Goal: Transaction & Acquisition: Purchase product/service

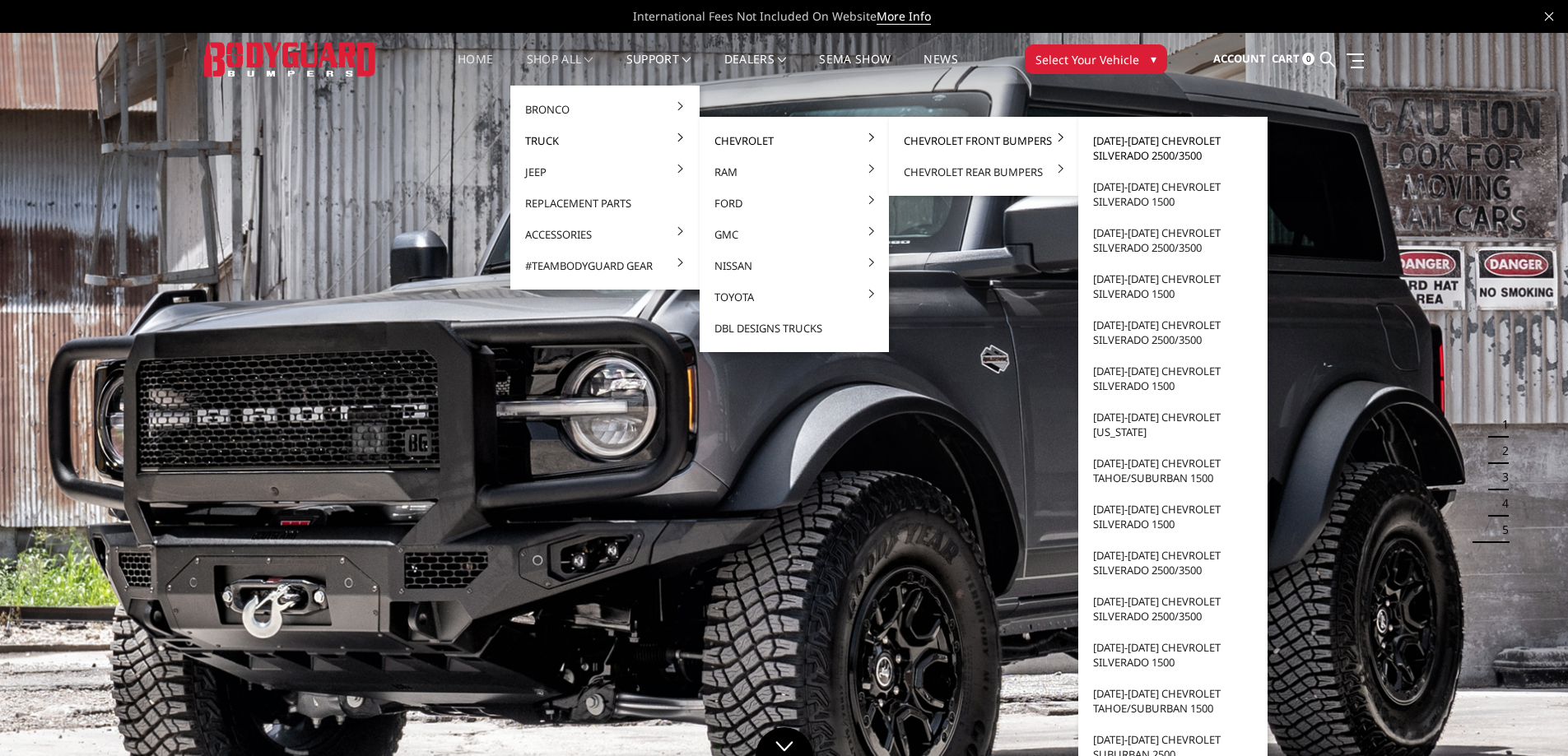
click at [1161, 144] on link "[DATE]-[DATE] Chevrolet Silverado 2500/3500" at bounding box center [1172, 149] width 176 height 47
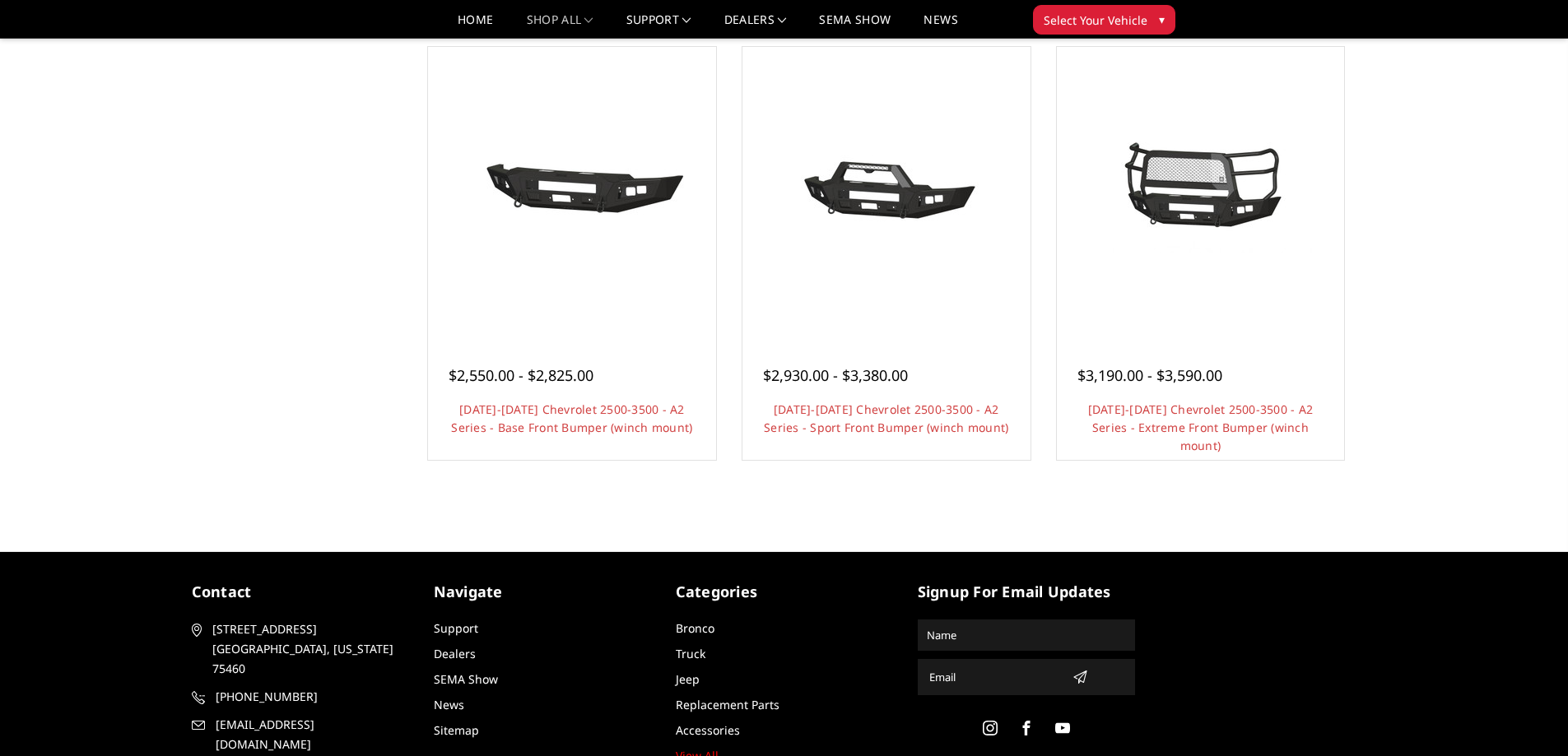
scroll to position [1070, 0]
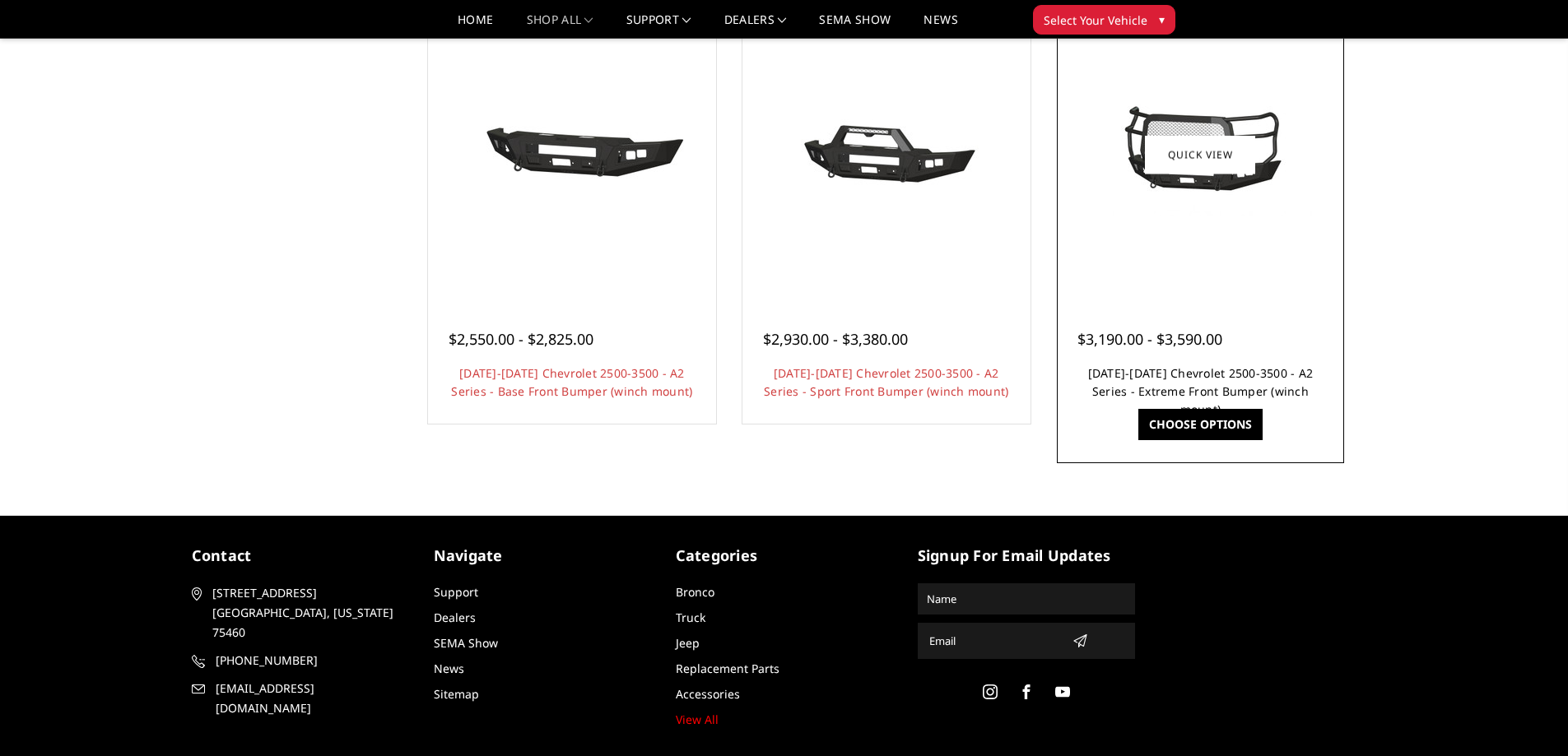
click at [1161, 379] on link "[DATE]-[DATE] Chevrolet 2500-3500 - A2 Series - Extreme Front Bumper (winch mou…" at bounding box center [1201, 391] width 226 height 52
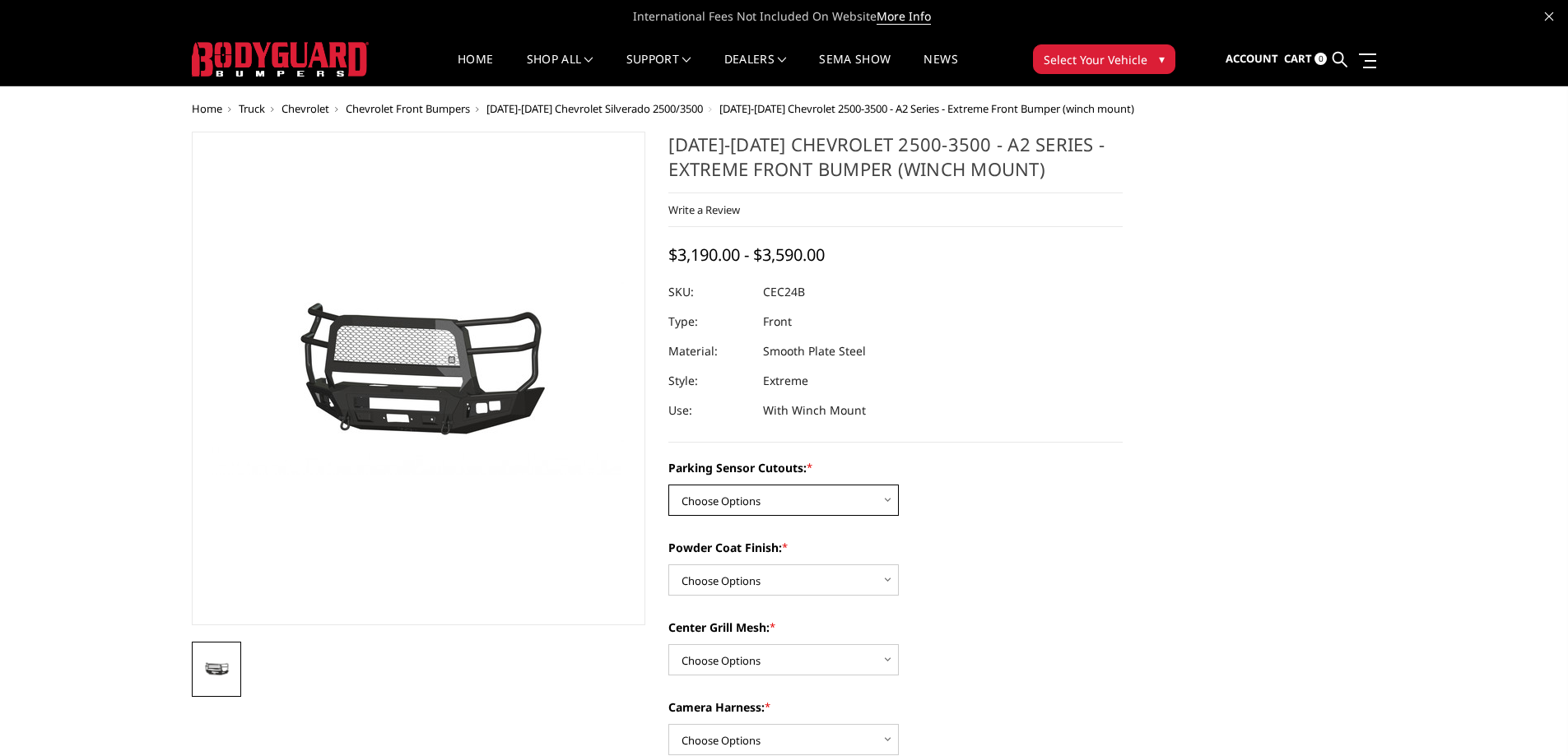
click at [780, 492] on select "Choose Options No - Without Parking Sensor Cutouts Yes - With Parking Sensor Cu…" at bounding box center [784, 500] width 231 height 31
select select "2245"
click at [669, 485] on select "Choose Options No - Without Parking Sensor Cutouts Yes - With Parking Sensor Cu…" at bounding box center [784, 500] width 231 height 31
click at [765, 568] on select "Choose Options Bare Metal Textured Black Powder Coat" at bounding box center [784, 580] width 231 height 31
select select "2248"
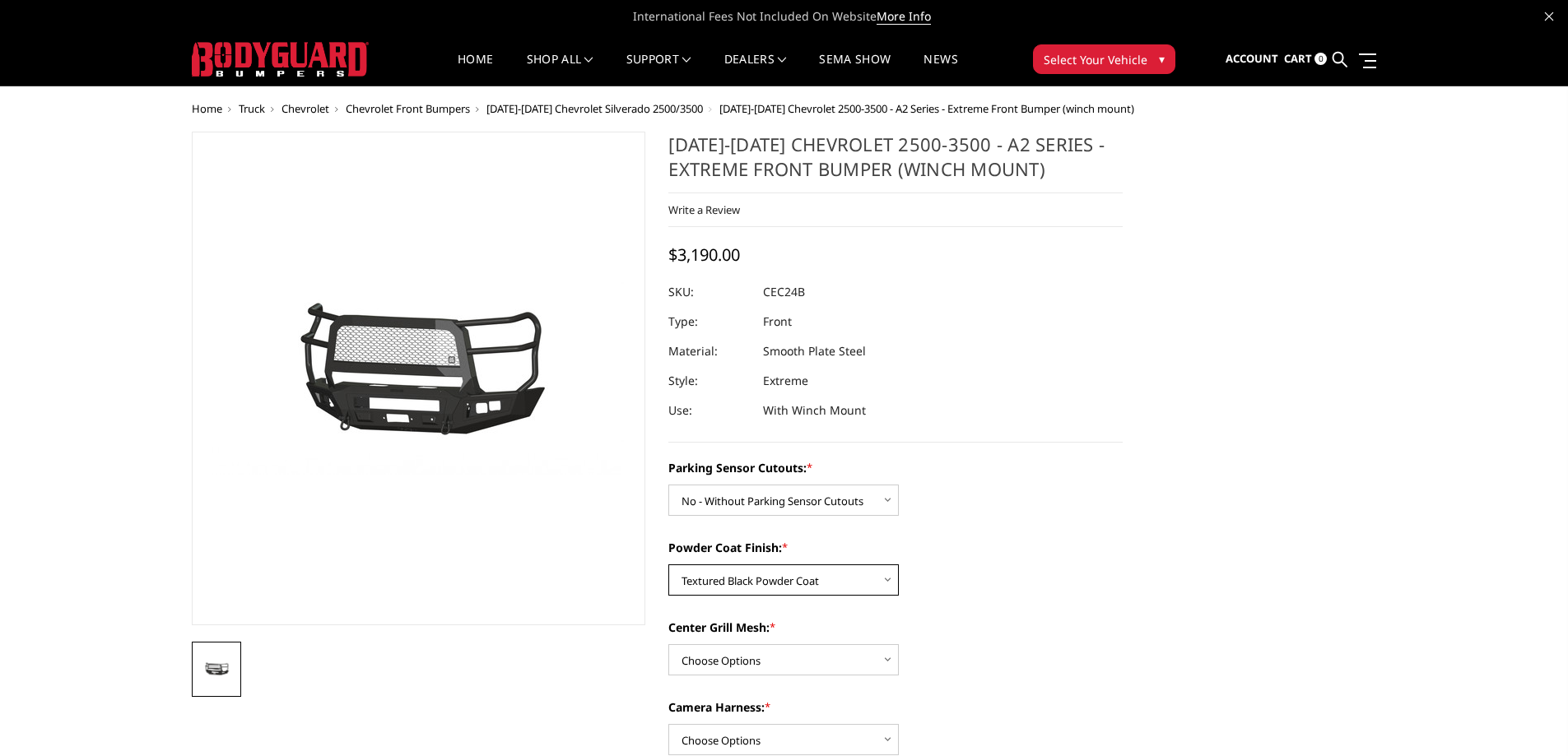
click at [669, 565] on select "Choose Options Bare Metal Textured Black Powder Coat" at bounding box center [784, 580] width 231 height 31
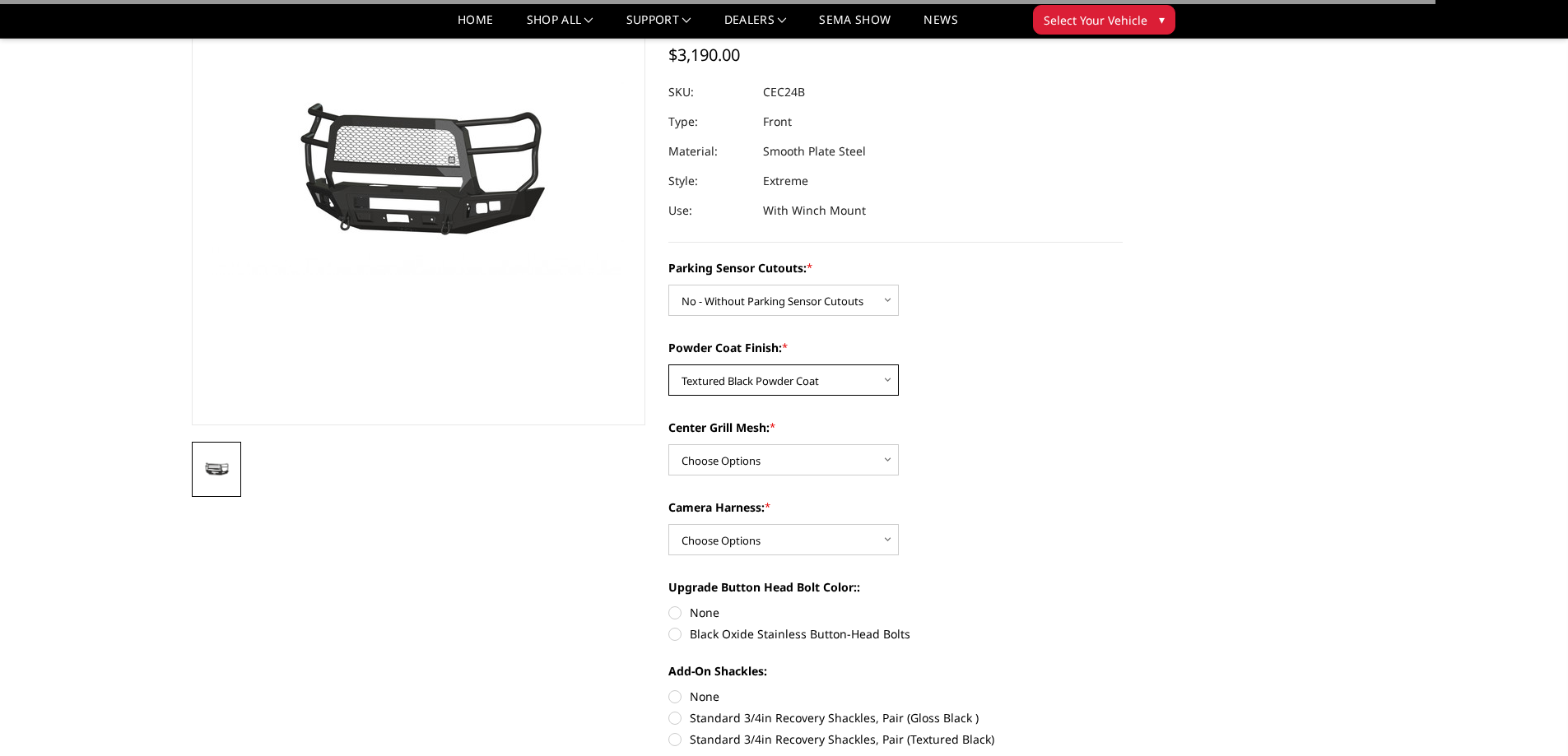
scroll to position [165, 0]
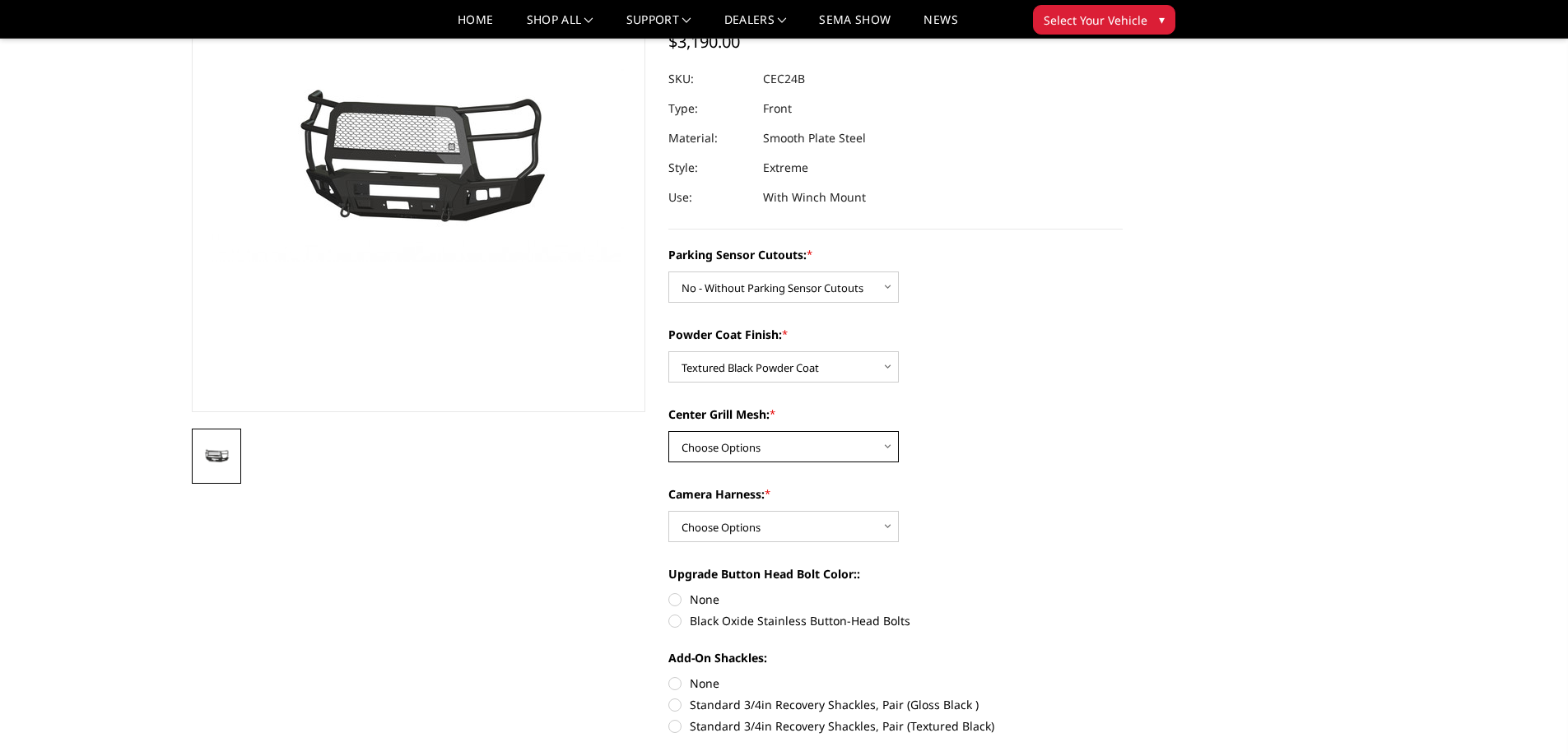
click at [729, 454] on select "Choose Options With Center Grill Mesh Without Center Grill Mesh" at bounding box center [784, 446] width 231 height 31
select select "2250"
click at [669, 431] on select "Choose Options With Center Grill Mesh Without Center Grill Mesh" at bounding box center [784, 446] width 231 height 31
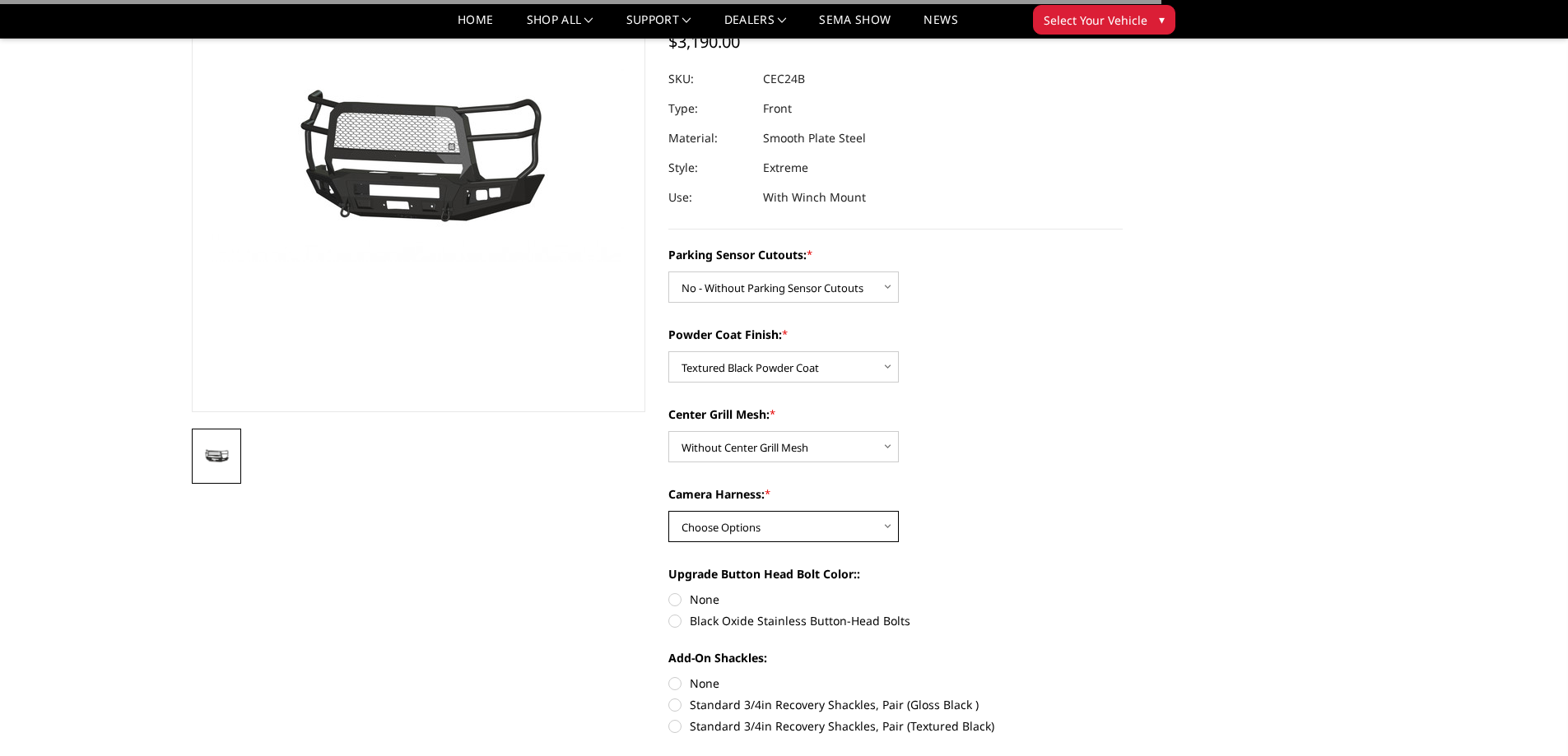
click at [731, 530] on select "Choose Options WITH Camera Harness WITHOUT Camera Harness" at bounding box center [784, 526] width 231 height 31
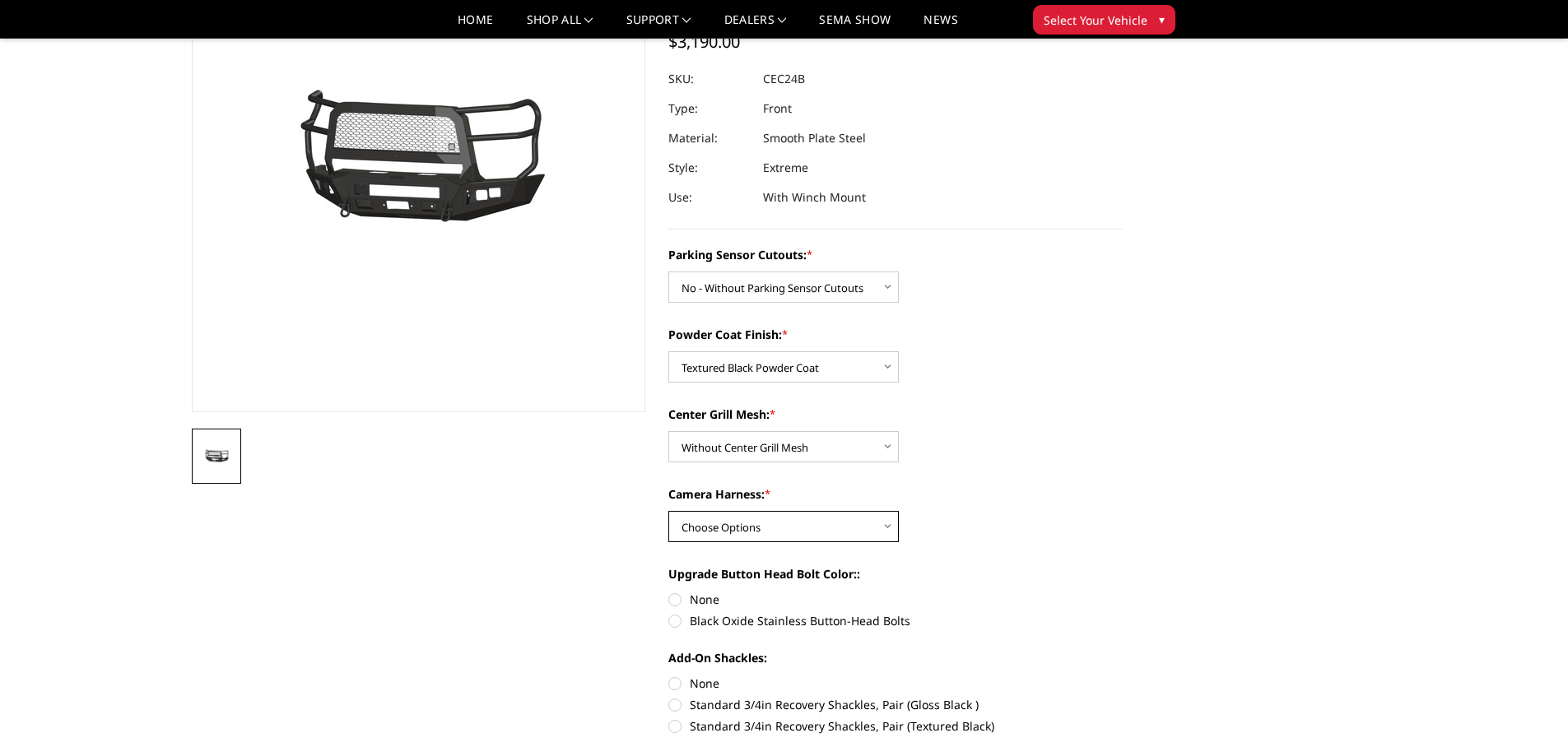
select select "2252"
click at [669, 511] on select "Choose Options WITH Camera Harness WITHOUT Camera Harness" at bounding box center [784, 526] width 231 height 31
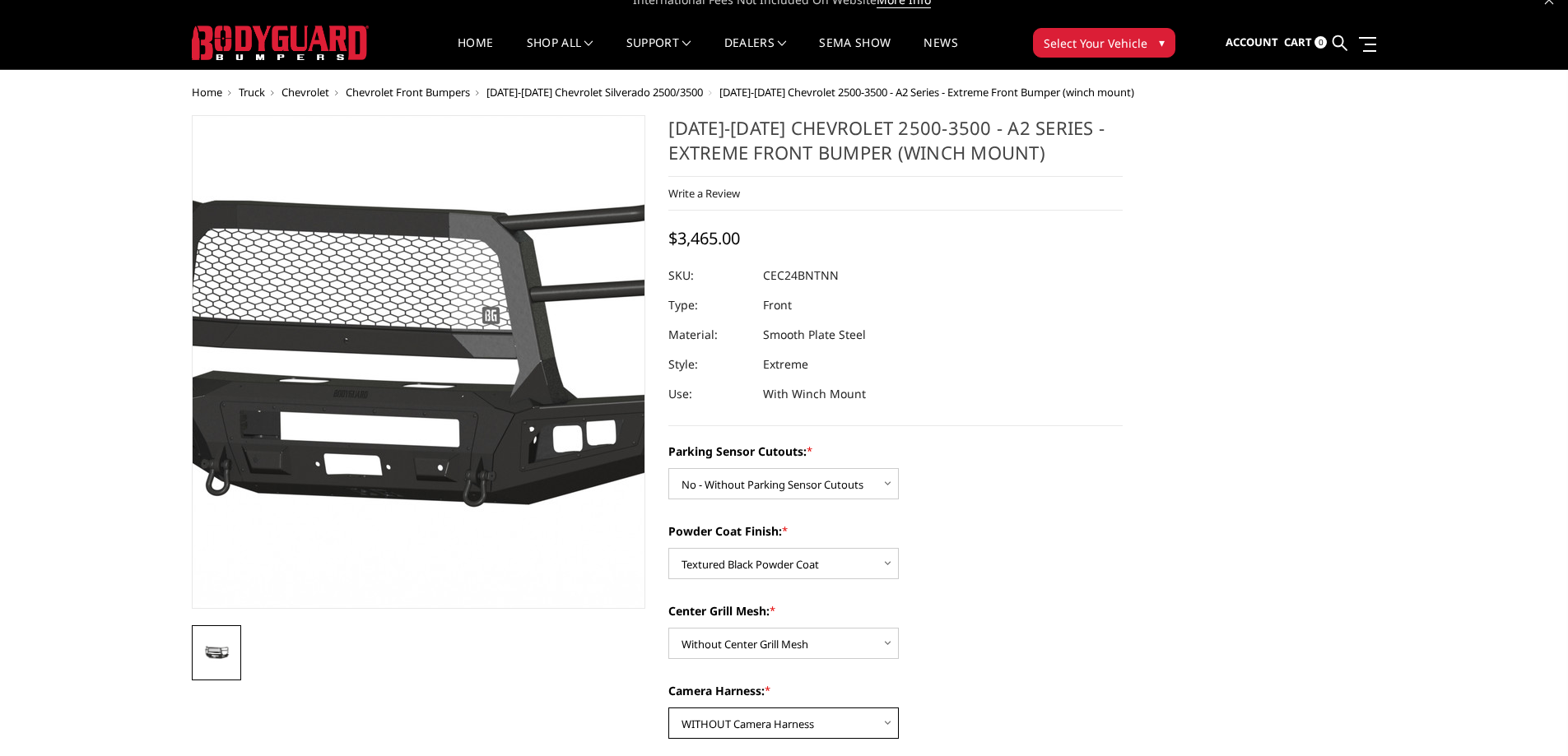
scroll to position [0, 0]
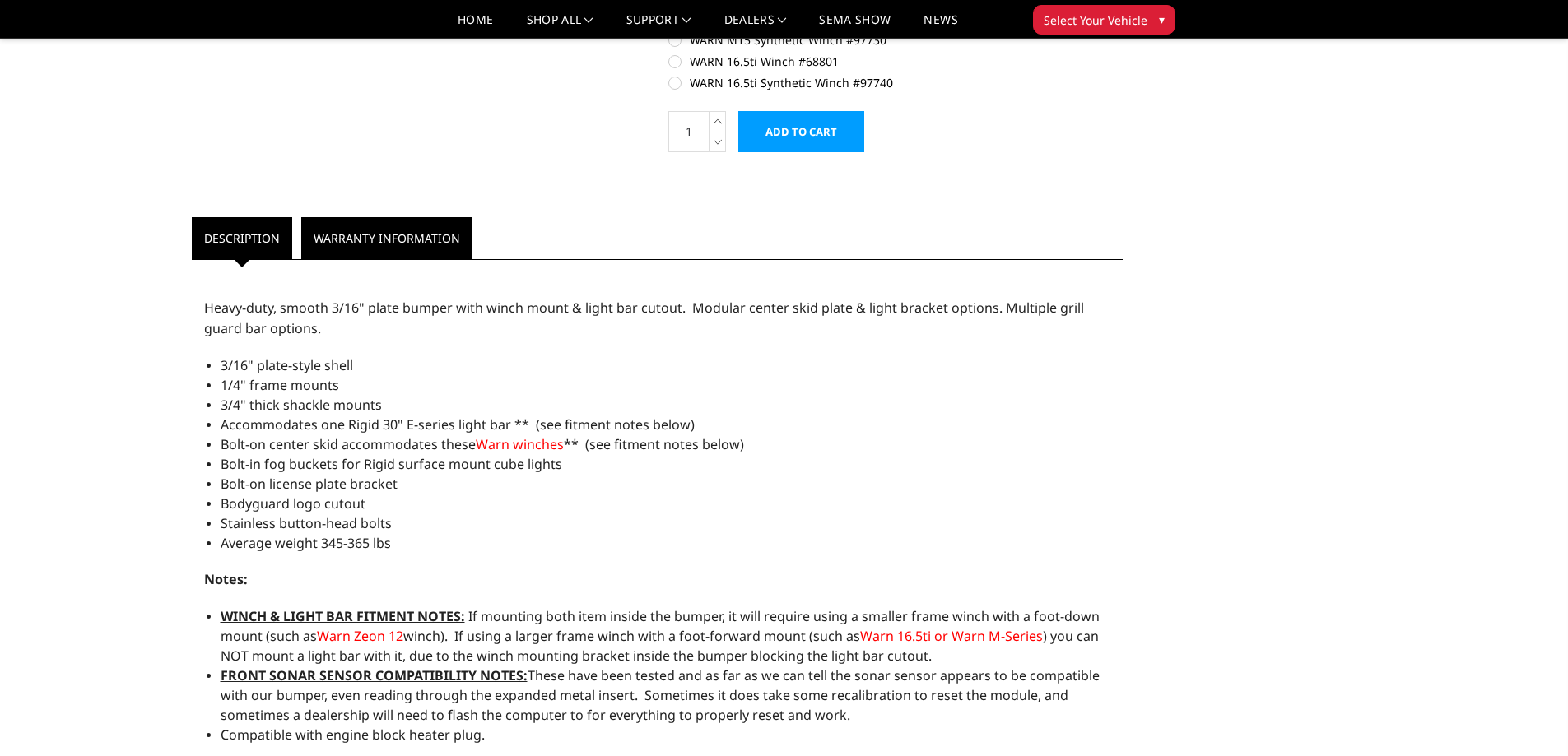
click at [393, 230] on link "Warranty Information" at bounding box center [387, 238] width 171 height 42
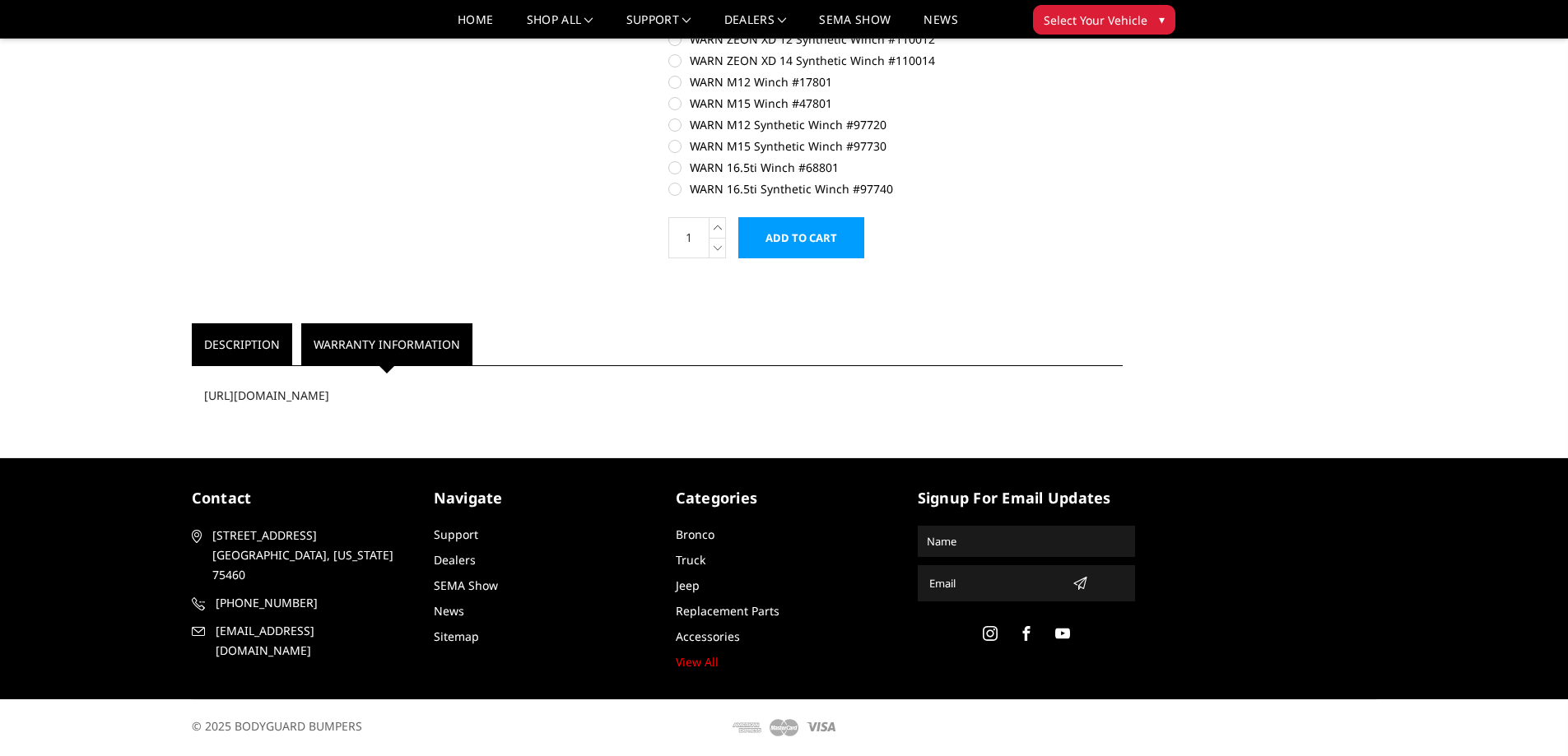
click at [278, 353] on link "Description" at bounding box center [242, 344] width 100 height 42
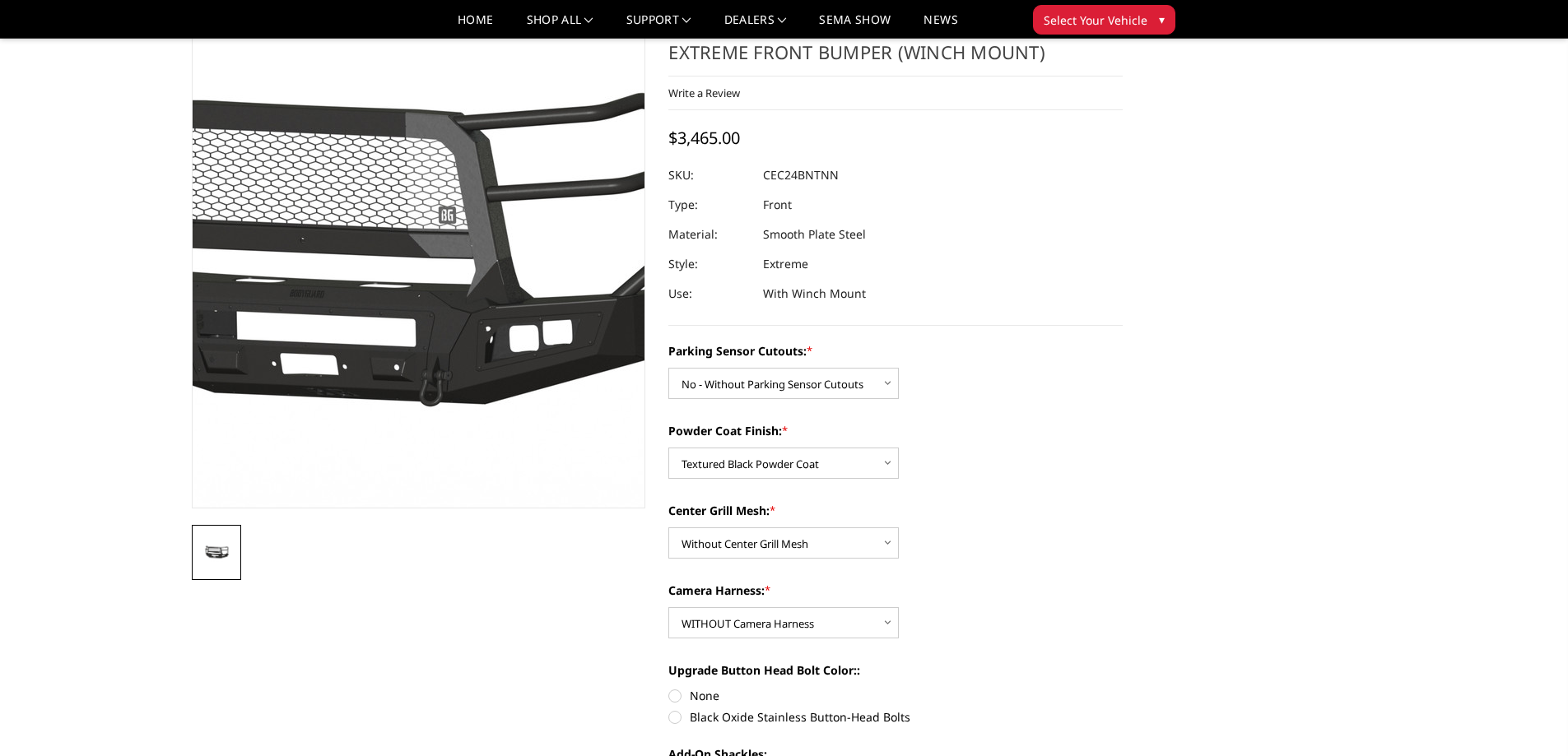
scroll to position [0, 0]
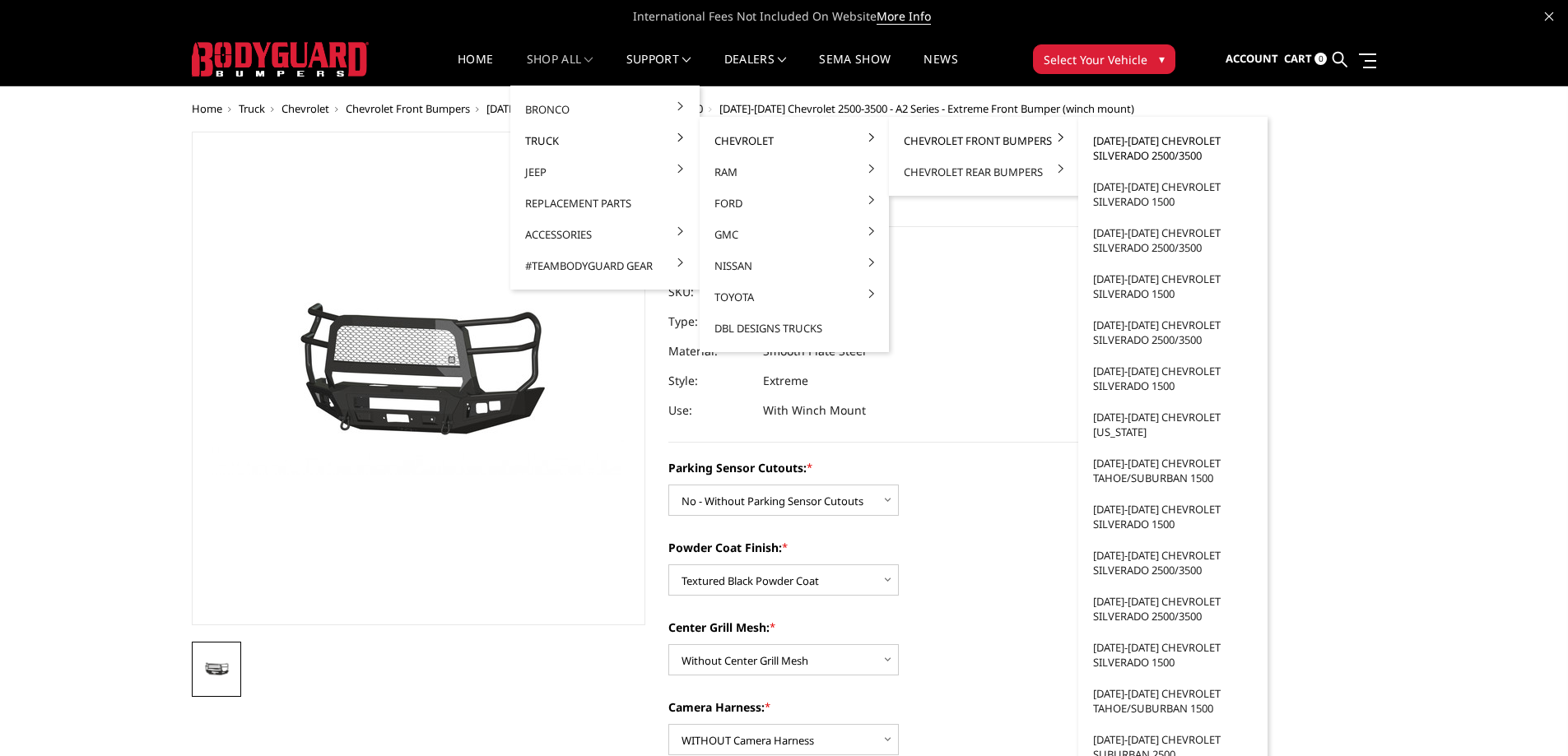
click at [1115, 152] on link "[DATE]-[DATE] Chevrolet Silverado 2500/3500" at bounding box center [1172, 149] width 176 height 47
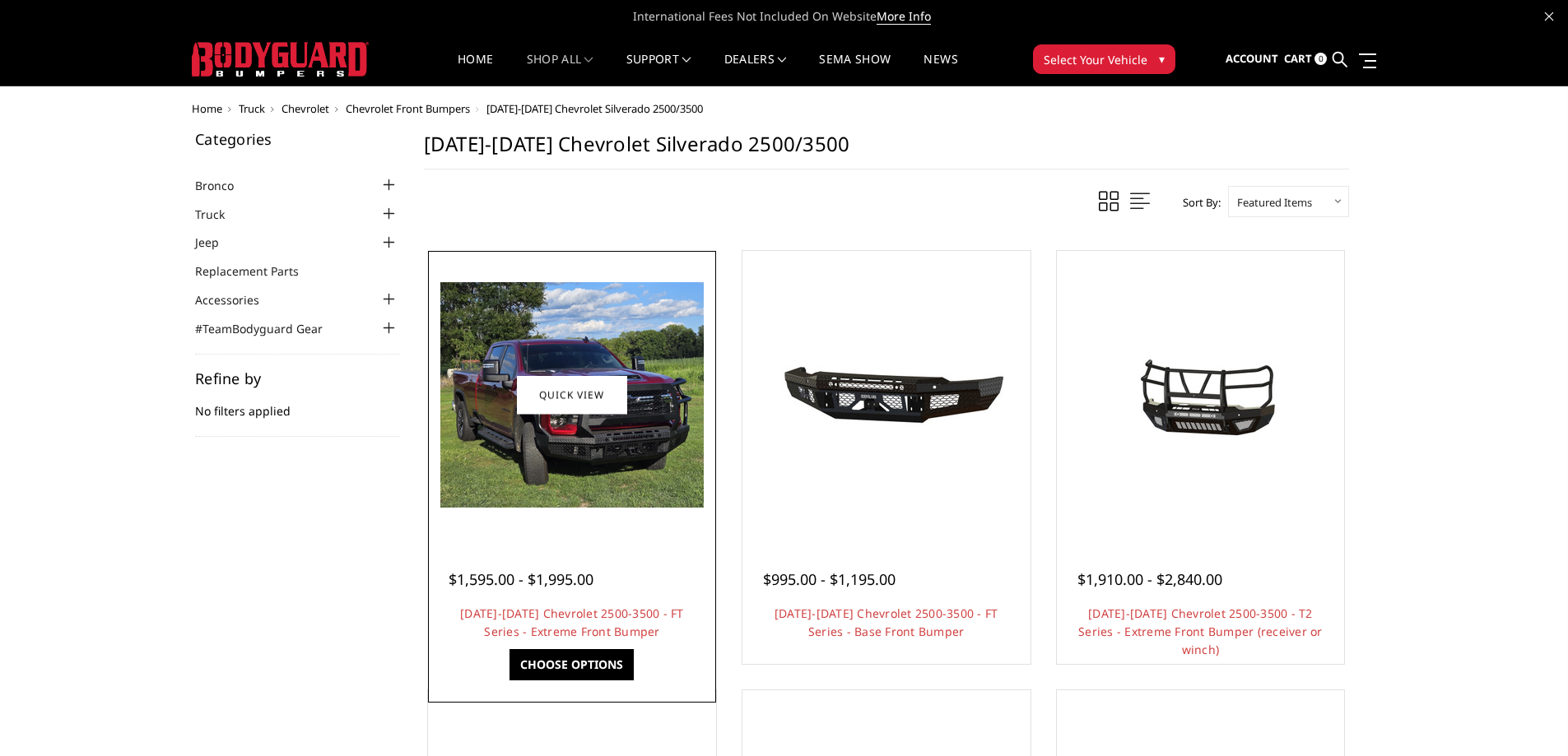
click at [561, 585] on span "$1,595.00 - $1,995.00" at bounding box center [521, 579] width 145 height 20
click at [561, 619] on link "2024-2025 Chevrolet 2500-3500 - FT Series - Extreme Front Bumper" at bounding box center [572, 623] width 224 height 34
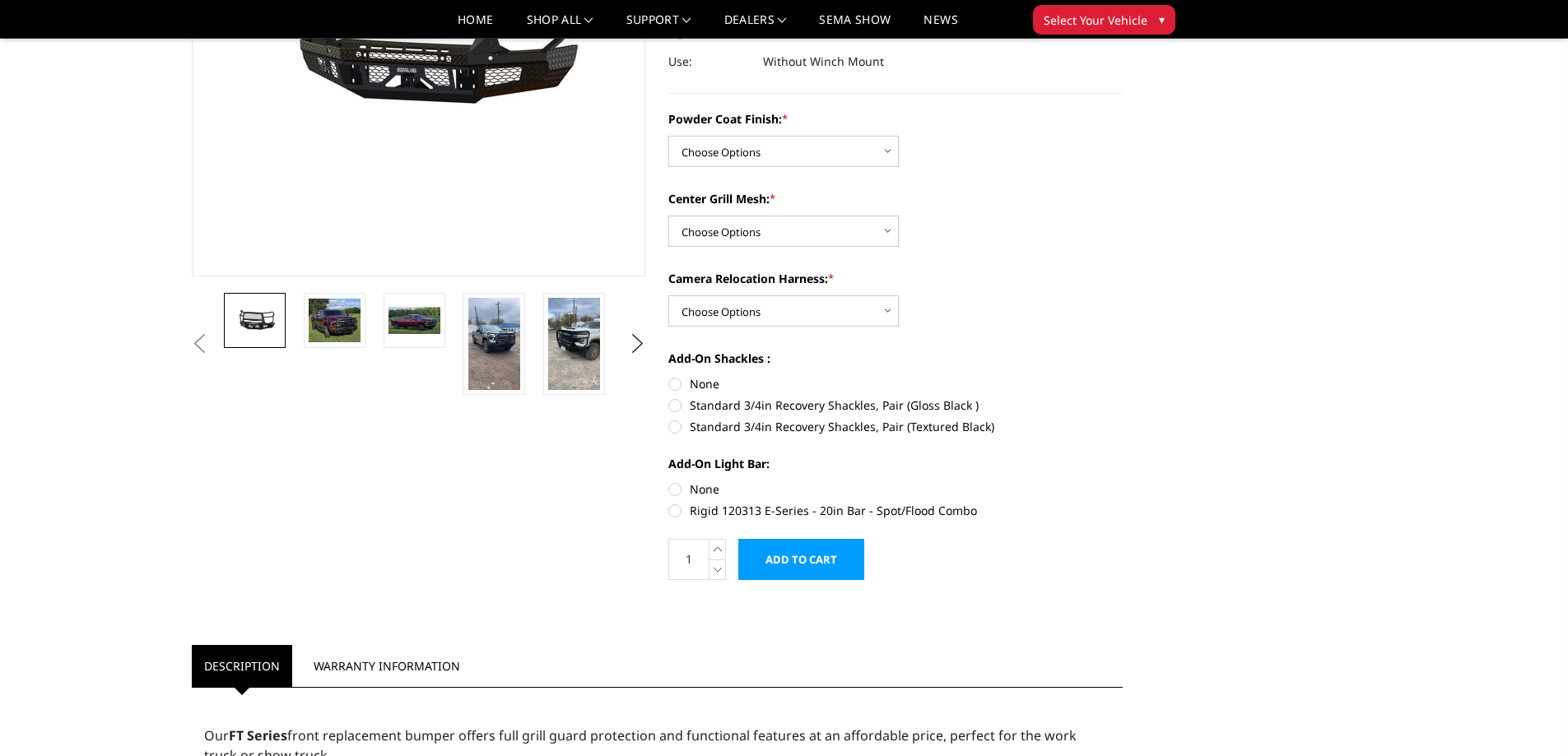
scroll to position [329, 0]
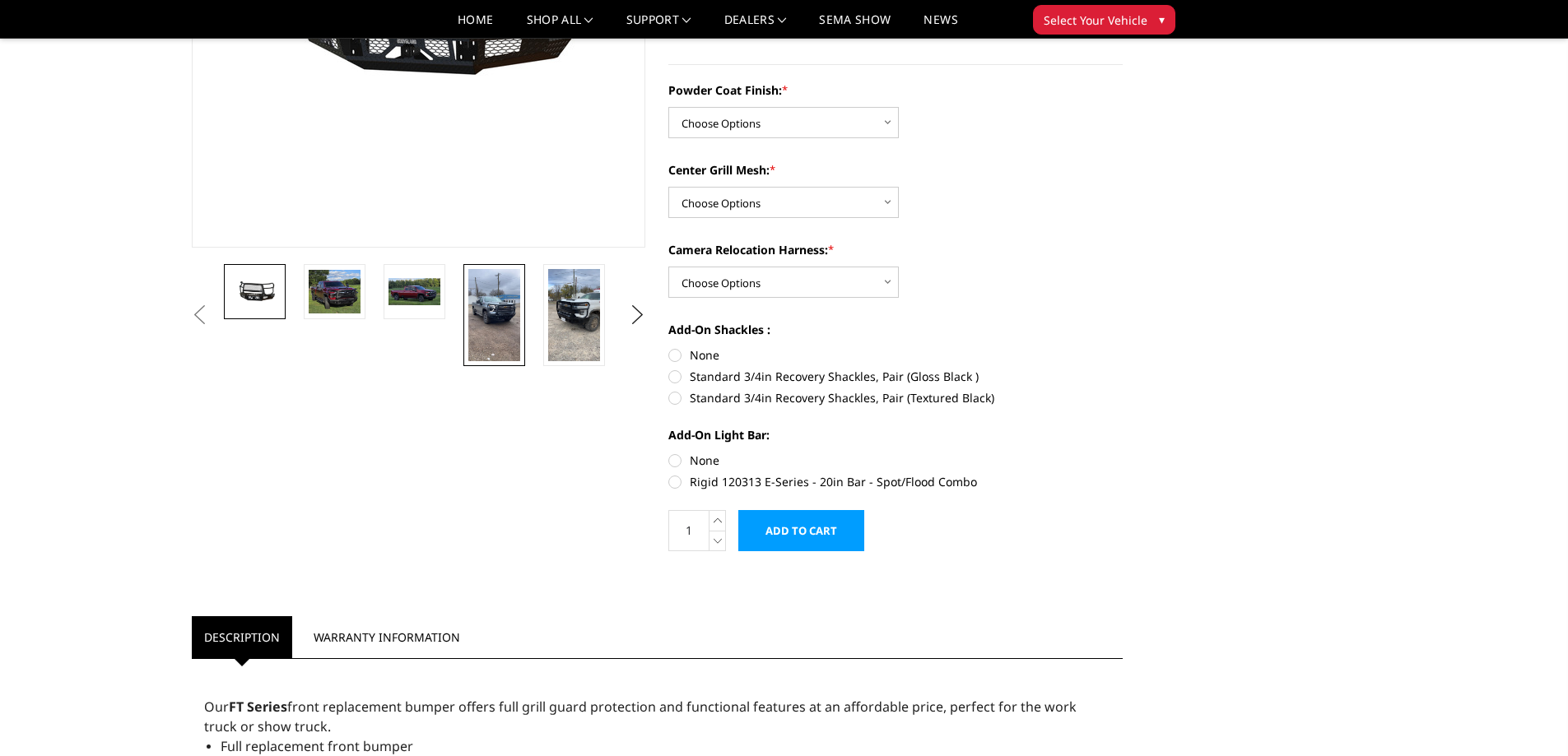
click at [477, 319] on img at bounding box center [494, 315] width 52 height 92
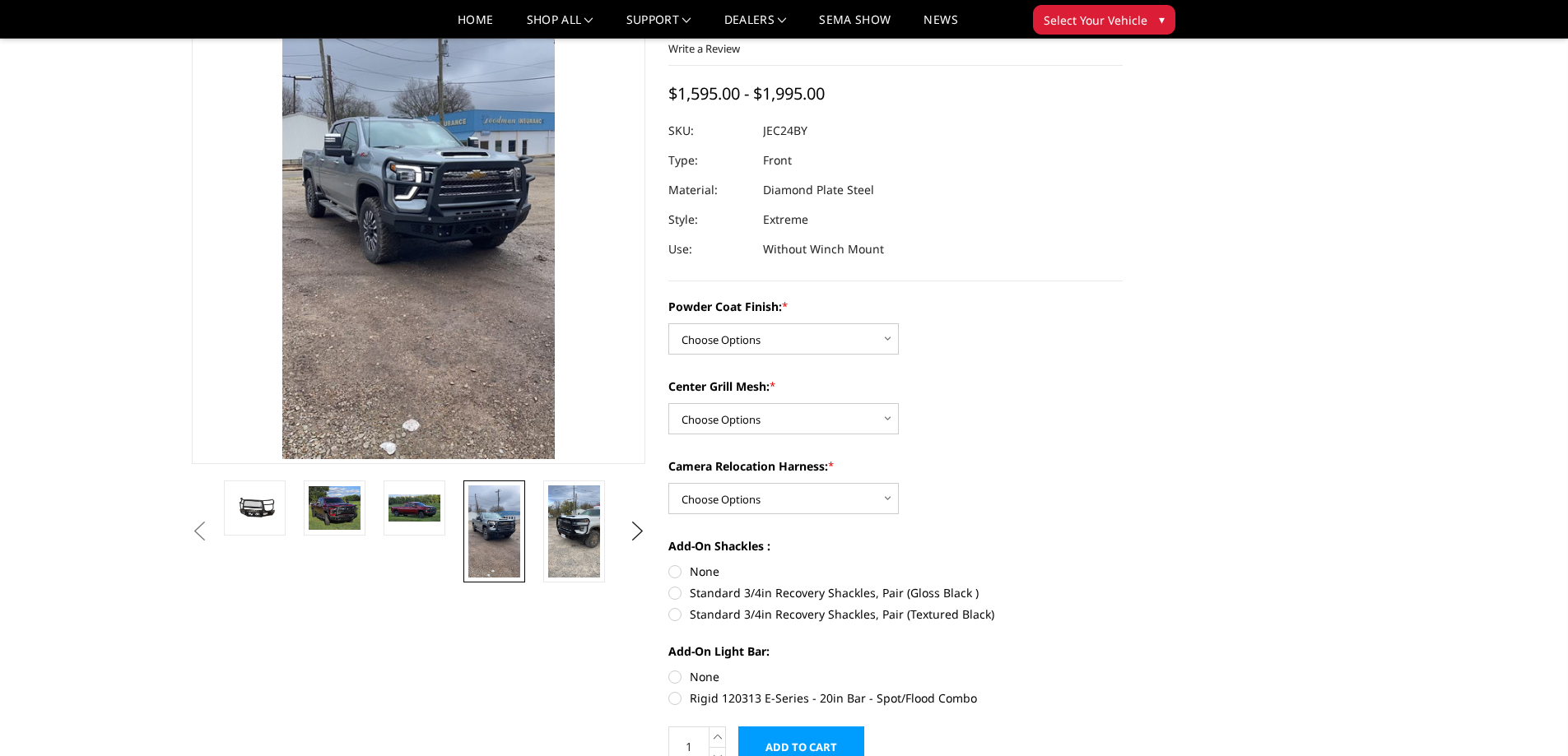
scroll to position [19, 0]
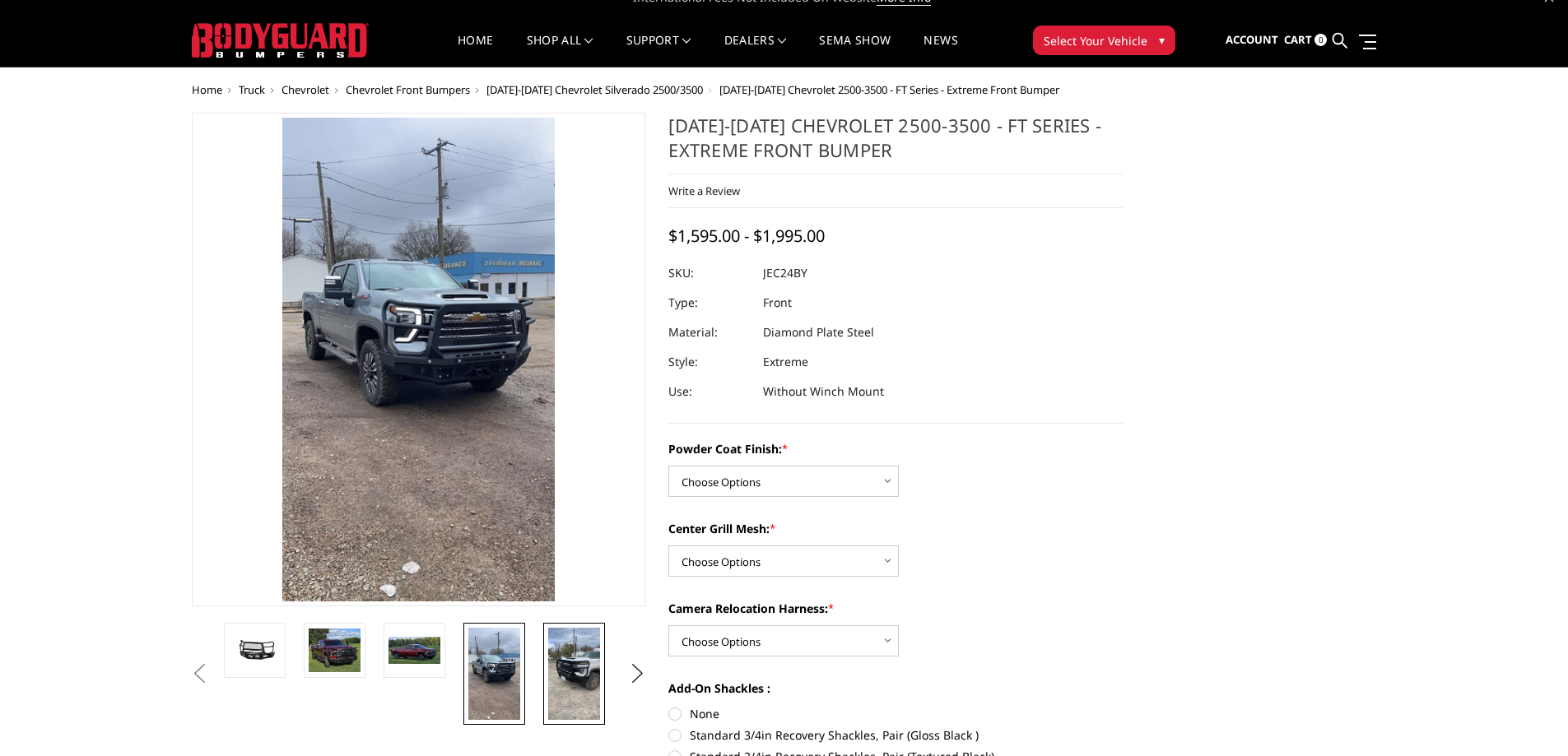
click at [585, 673] on img at bounding box center [575, 674] width 52 height 92
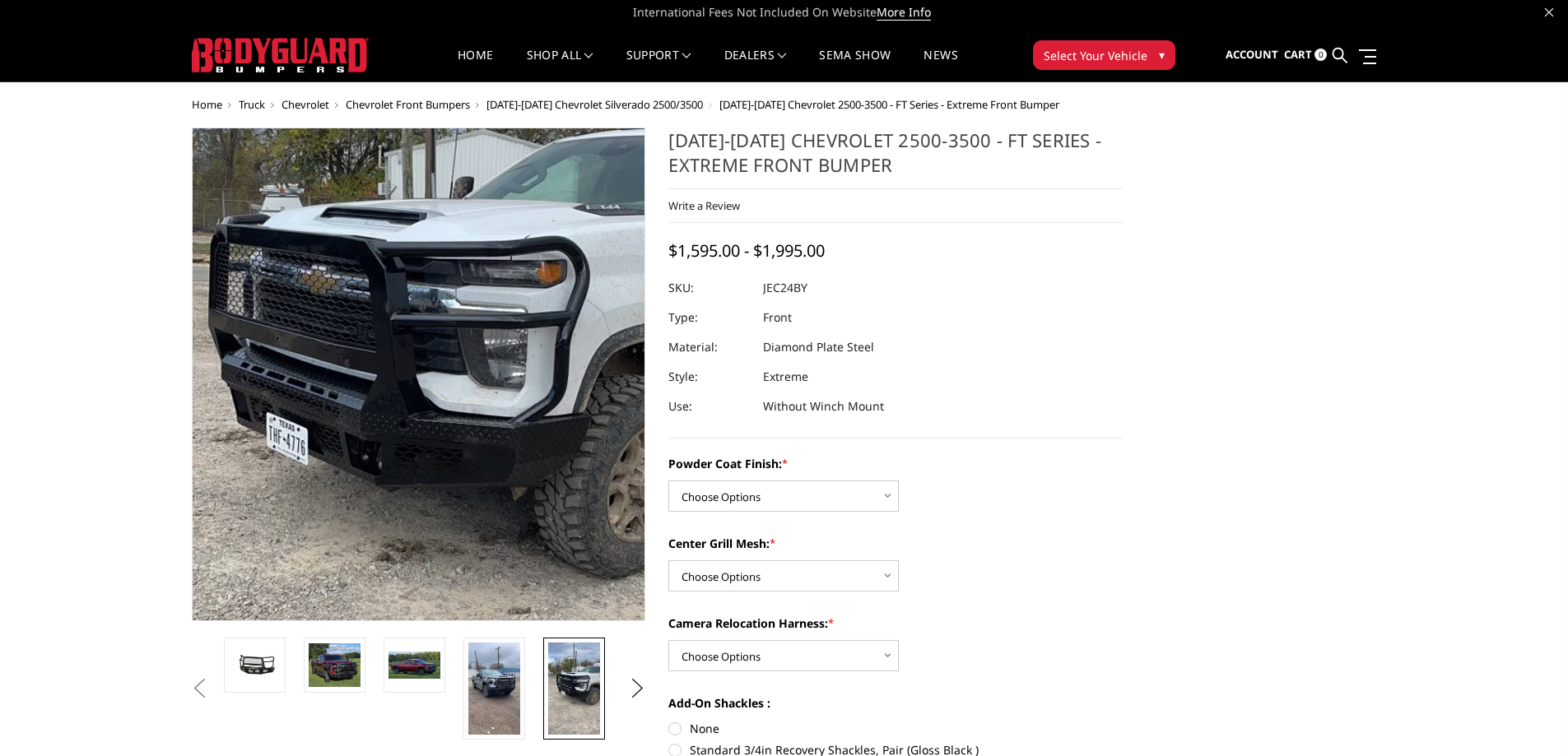
scroll to position [0, 0]
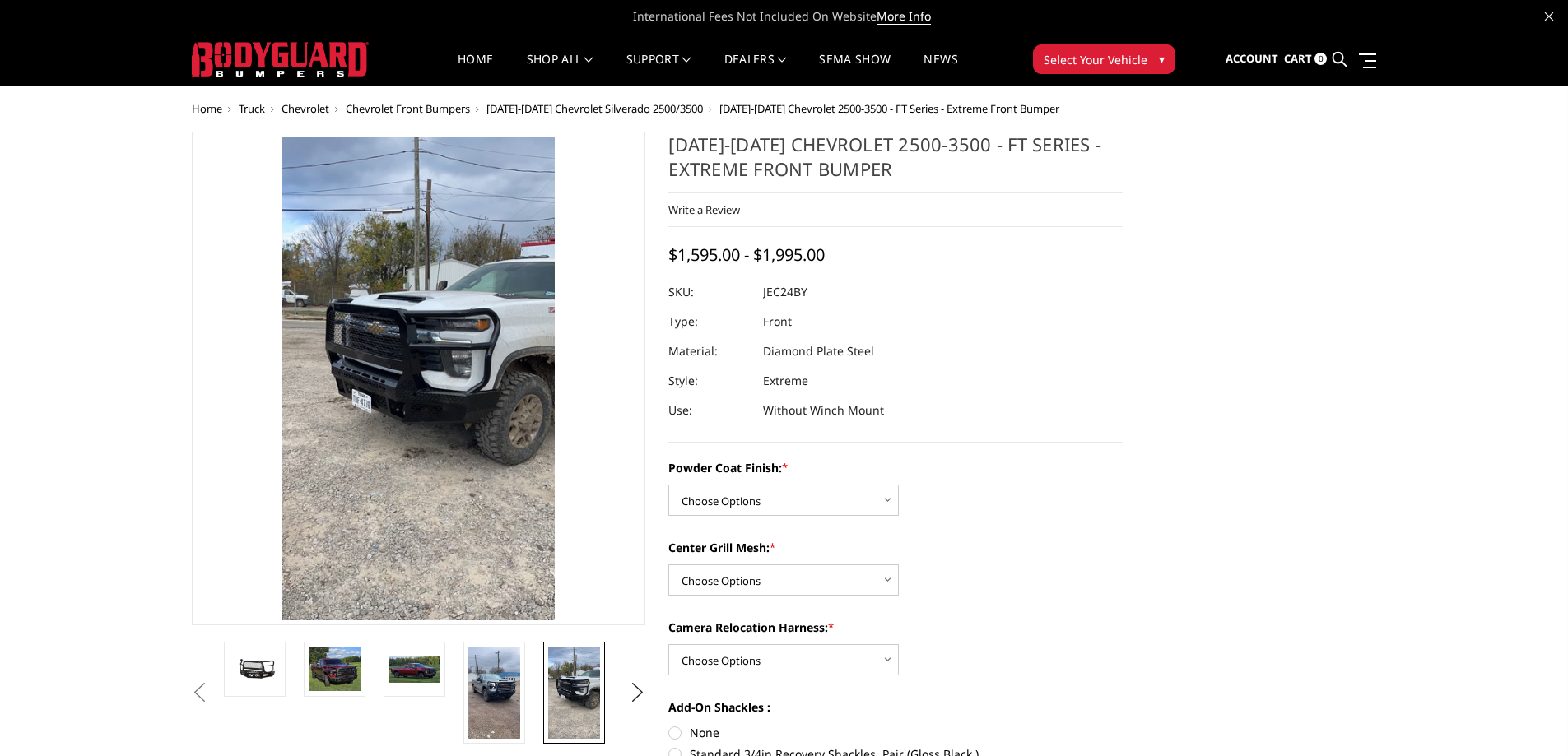
click at [636, 112] on span "[DATE]-[DATE] Chevrolet Silverado 2500/3500" at bounding box center [595, 108] width 217 height 15
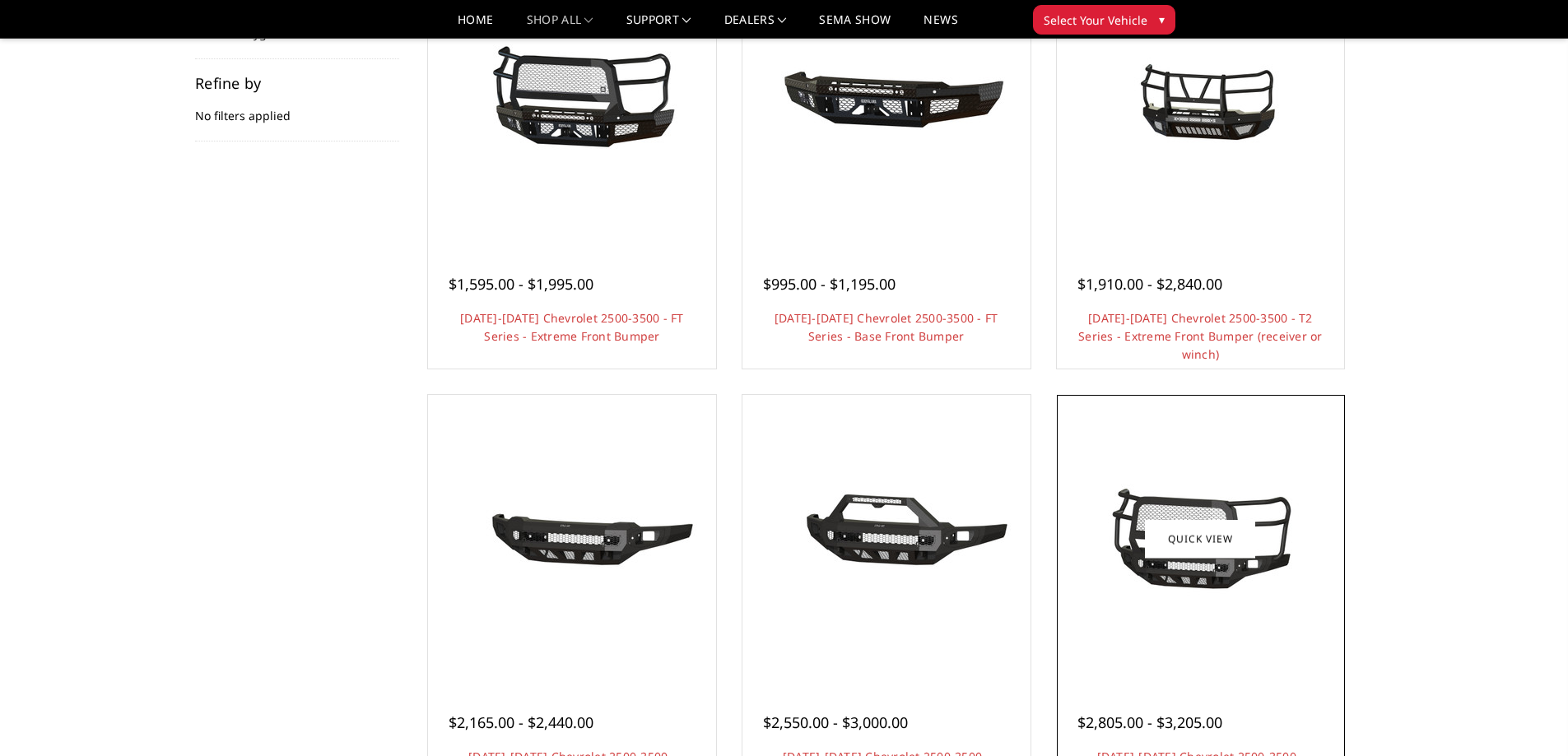
scroll to position [165, 0]
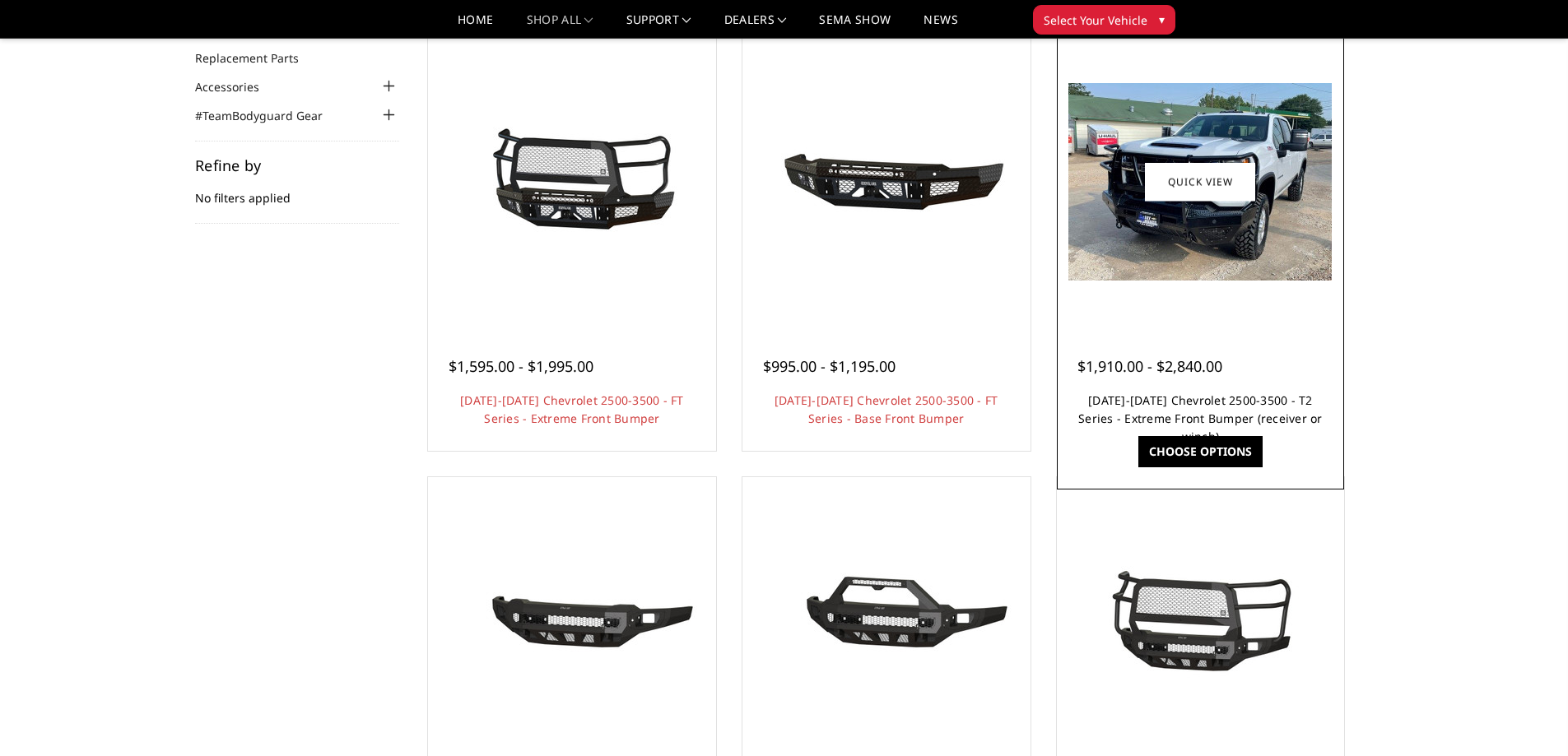
click at [1149, 404] on link "[DATE]-[DATE] Chevrolet 2500-3500 - T2 Series - Extreme Front Bumper (receiver …" at bounding box center [1200, 419] width 244 height 52
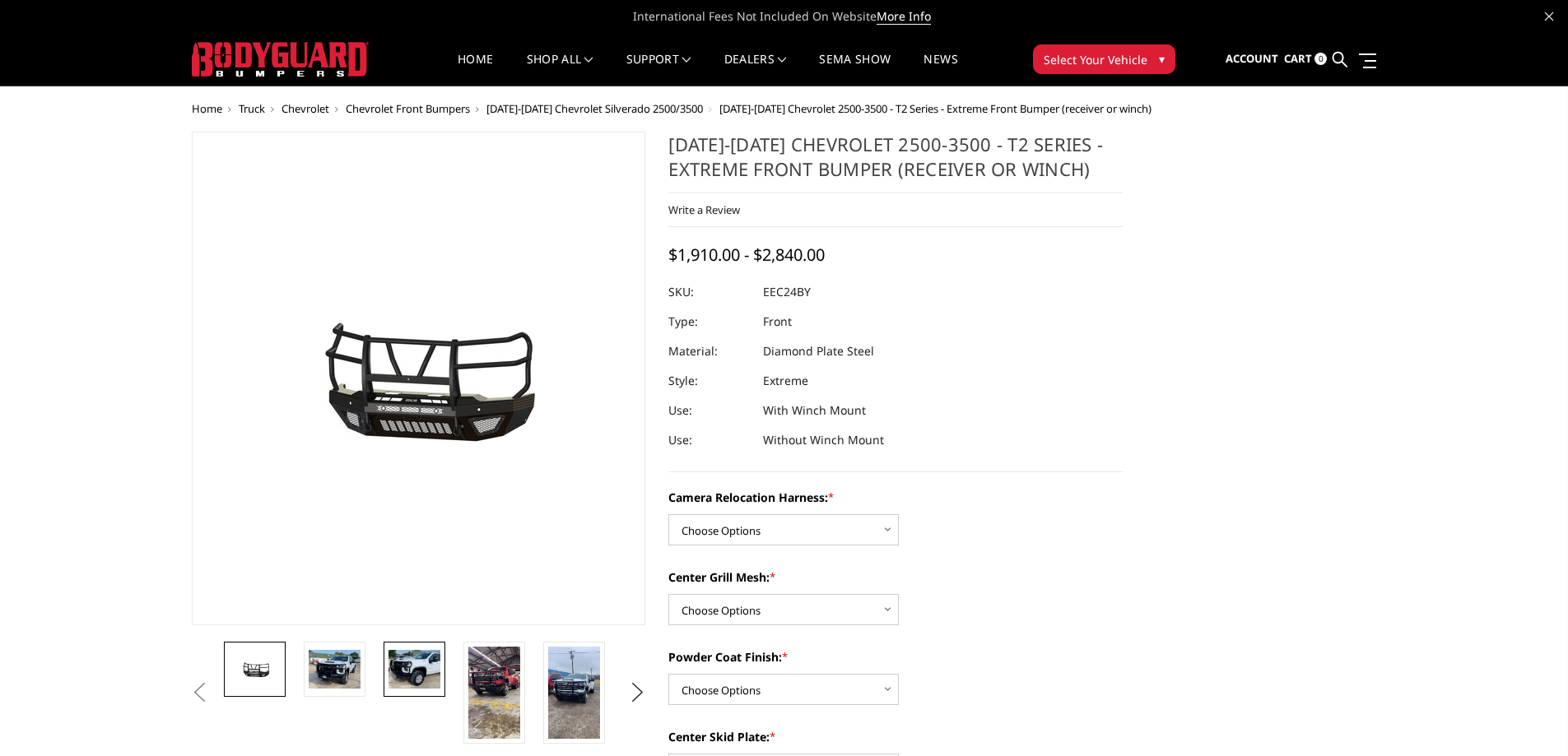
click at [422, 665] on img at bounding box center [414, 669] width 52 height 38
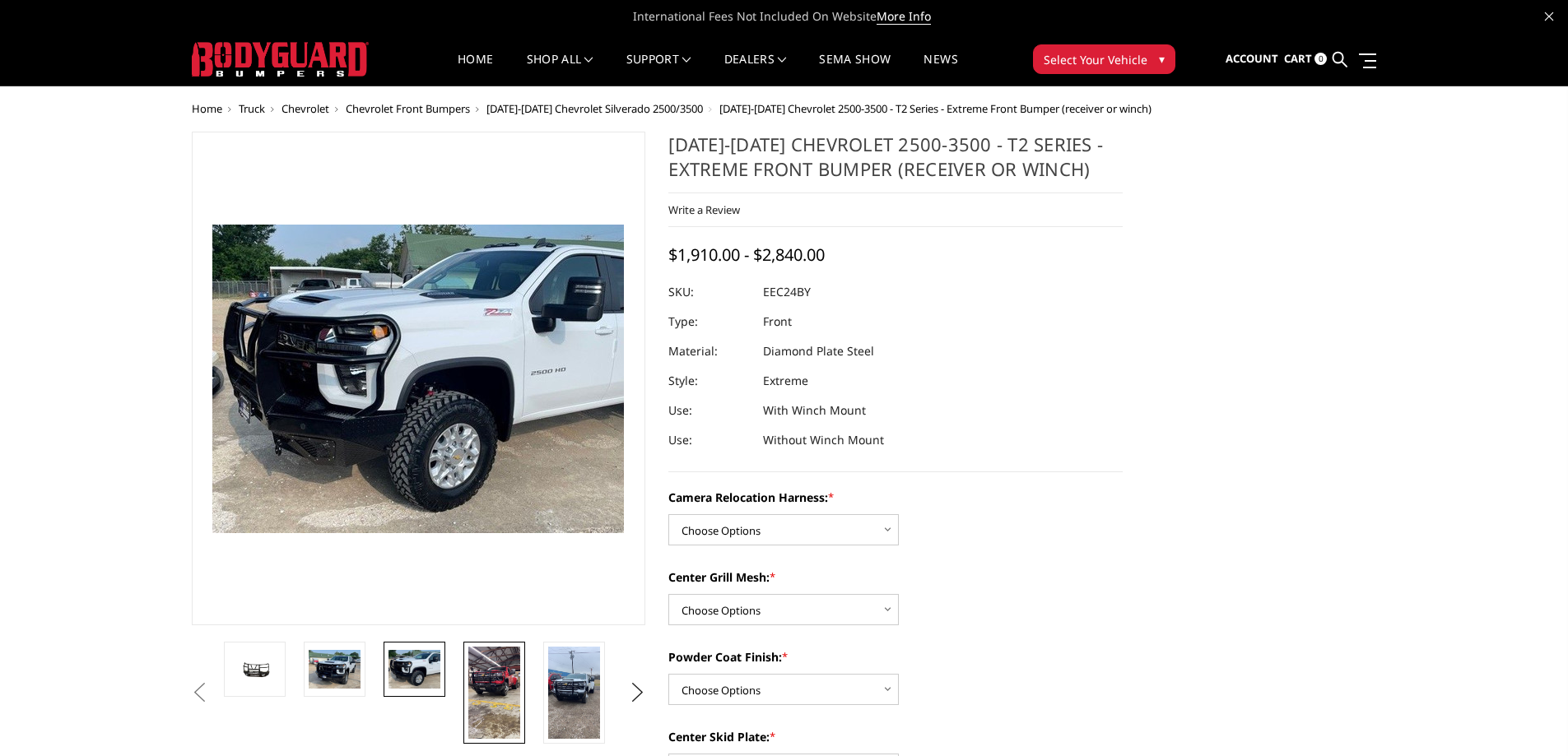
click at [483, 690] on img at bounding box center [494, 692] width 52 height 92
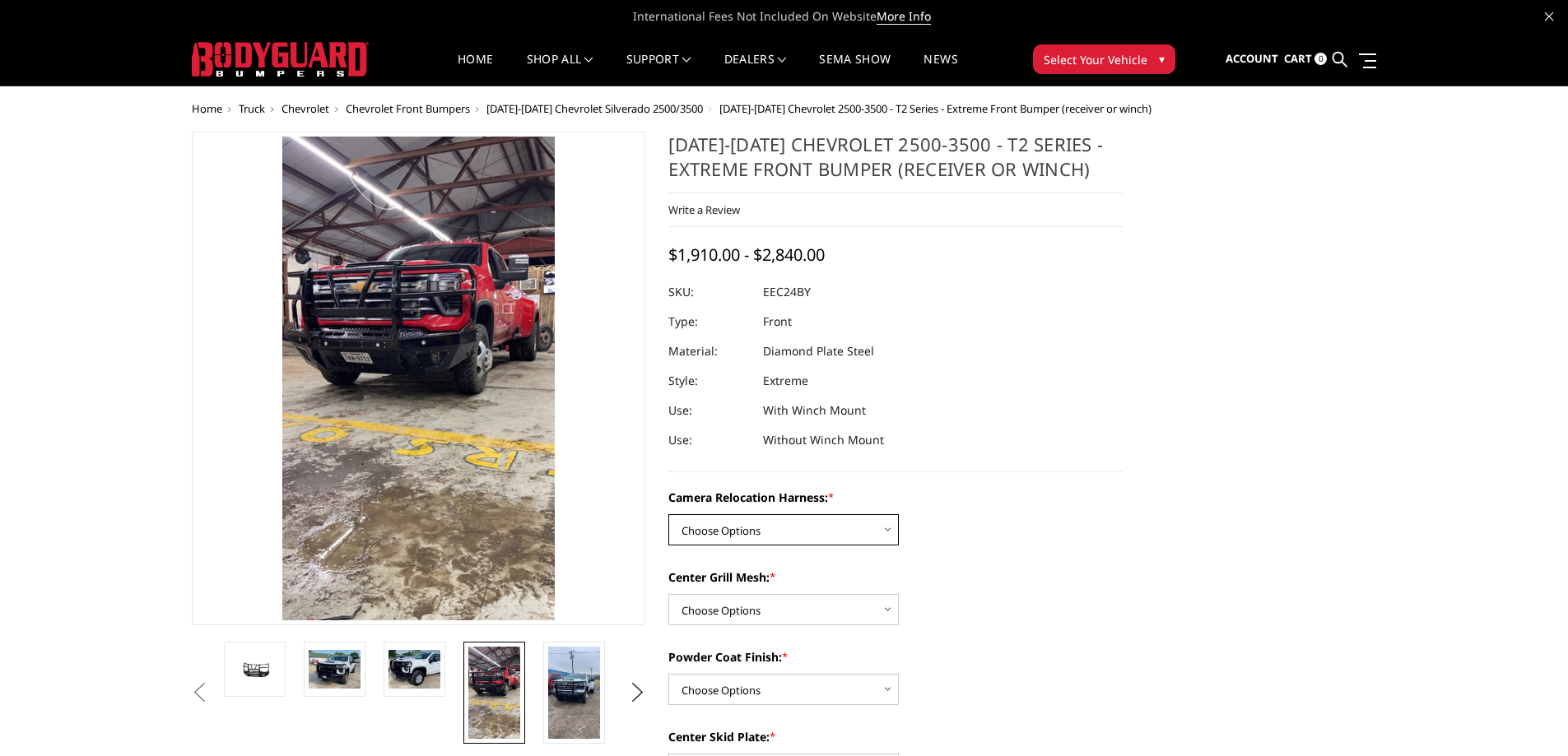
click at [874, 529] on select "Choose Options Without camera harness With camera harness" at bounding box center [784, 530] width 231 height 31
select select "3732"
click at [669, 514] on select "Choose Options Without camera harness With camera harness" at bounding box center [784, 530] width 231 height 31
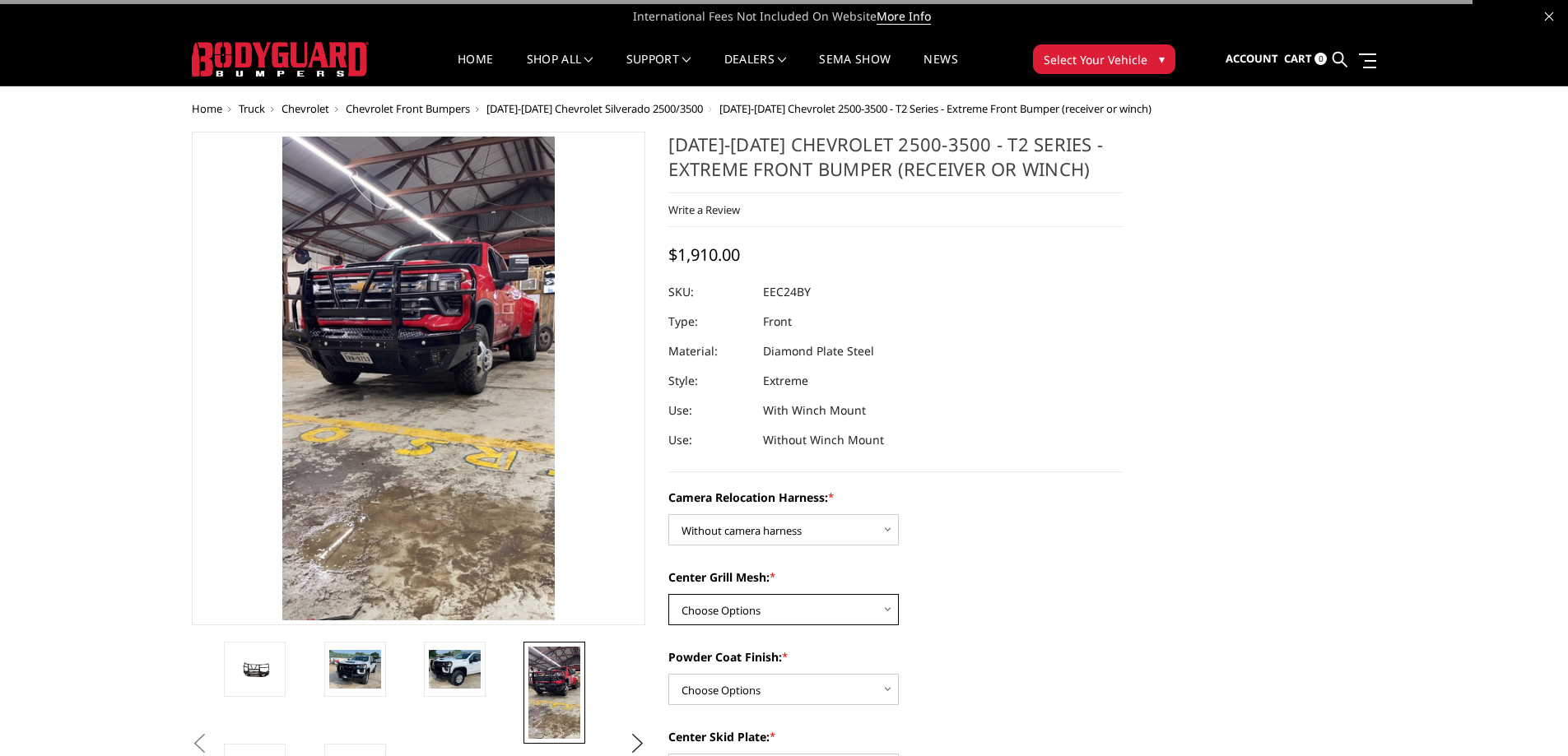
click at [781, 596] on select "Choose Options Without expanded metal With expanded metal" at bounding box center [784, 609] width 231 height 31
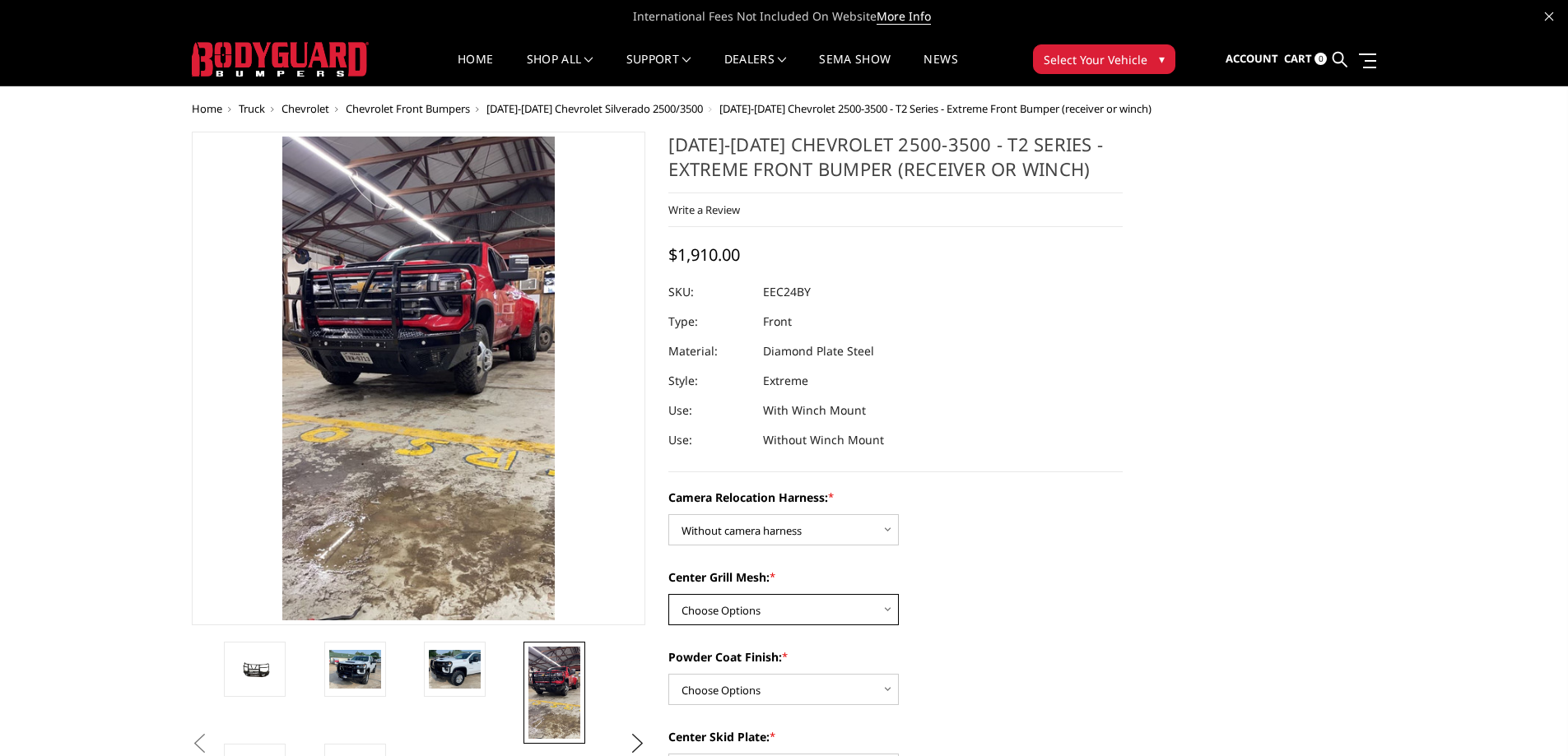
select select "3730"
click at [669, 594] on select "Choose Options Without expanded metal With expanded metal" at bounding box center [784, 609] width 231 height 31
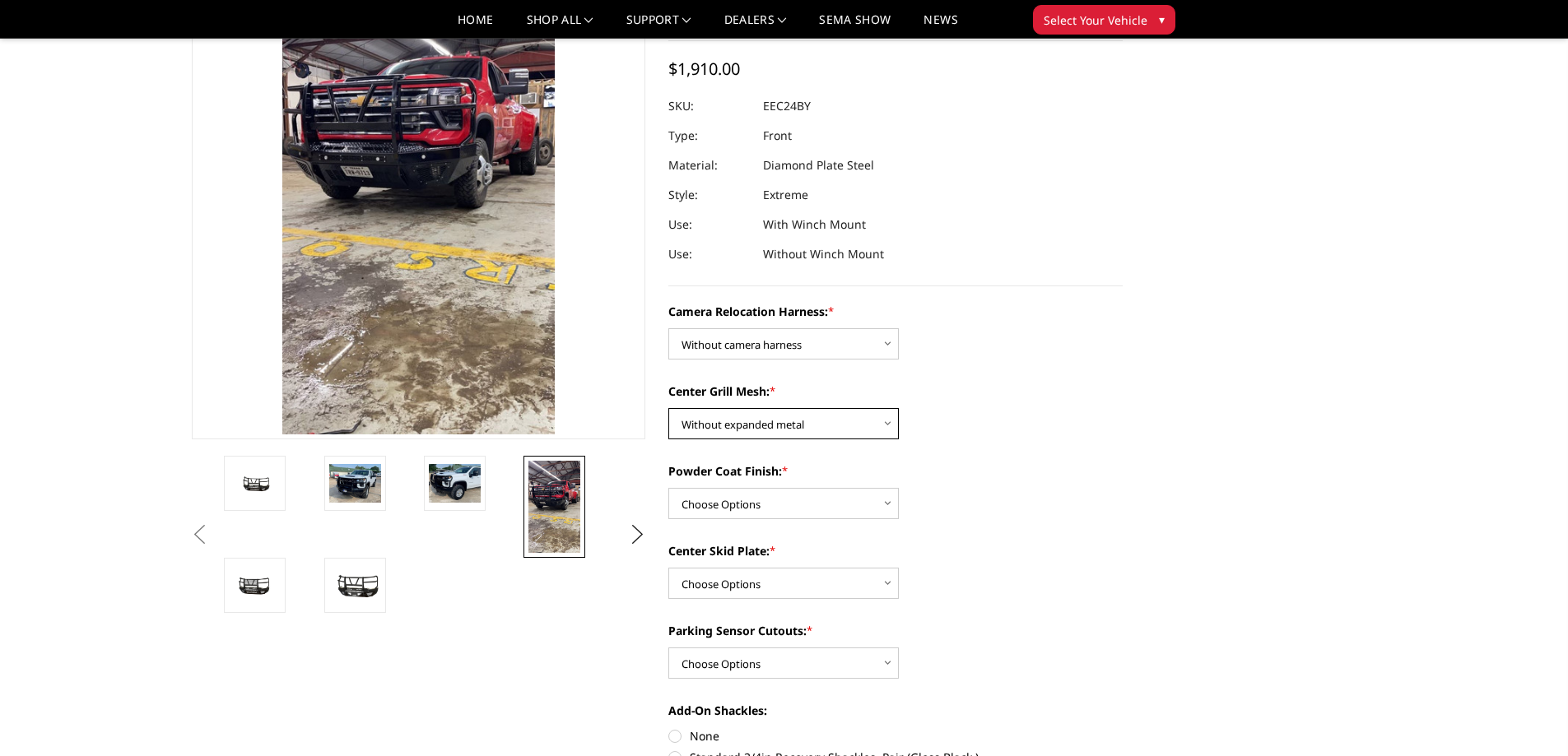
scroll to position [165, 0]
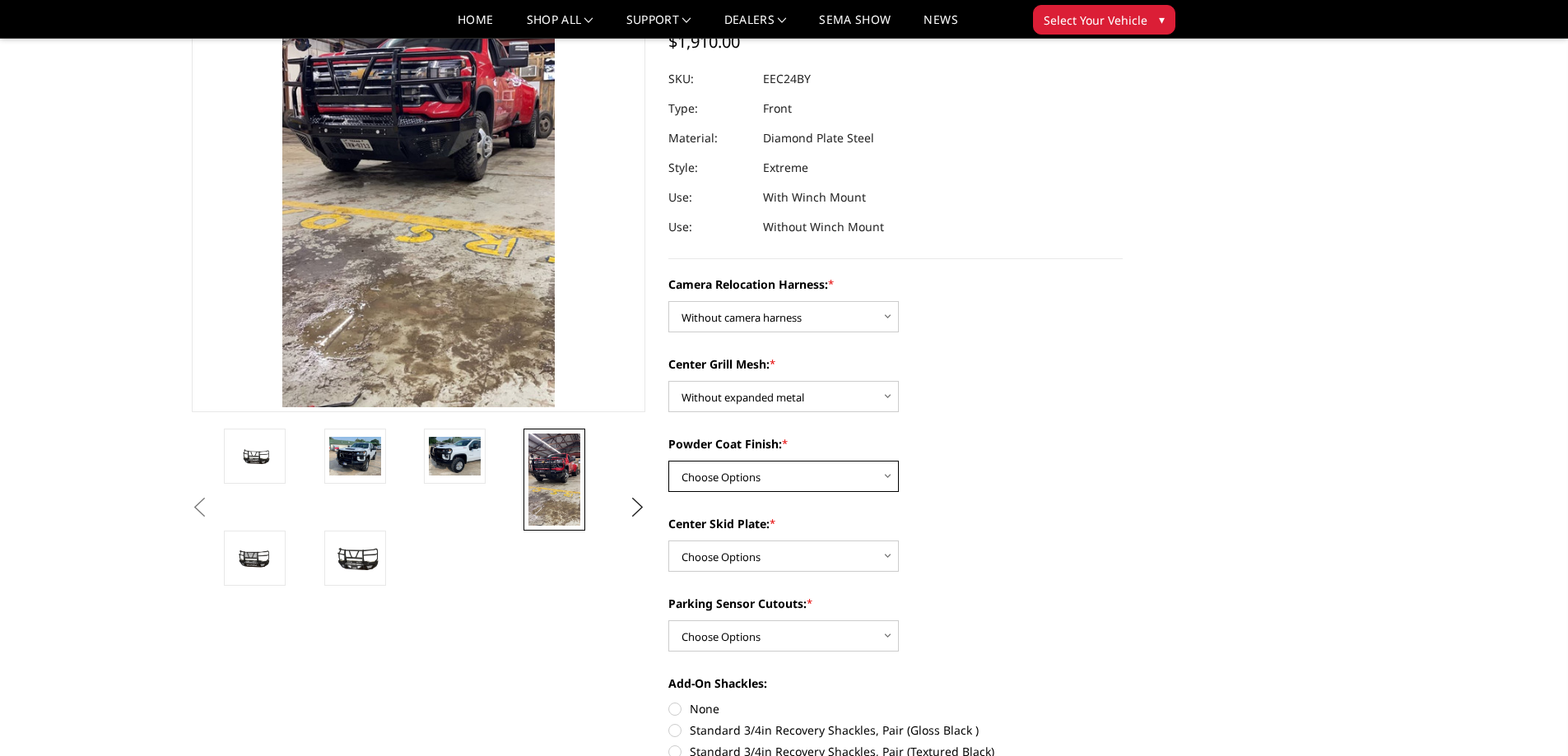
click at [763, 476] on select "Choose Options Textured Black Powder Coat Gloss Black Powder Coat Bare Metal" at bounding box center [784, 476] width 231 height 31
select select "3727"
click at [669, 461] on select "Choose Options Textured Black Powder Coat Gloss Black Powder Coat Bare Metal" at bounding box center [784, 476] width 231 height 31
click at [767, 555] on select "Choose Options Winch Mount Skid Plate Standard Skid Plate (included) 2" Receive…" at bounding box center [784, 556] width 231 height 31
select select "3725"
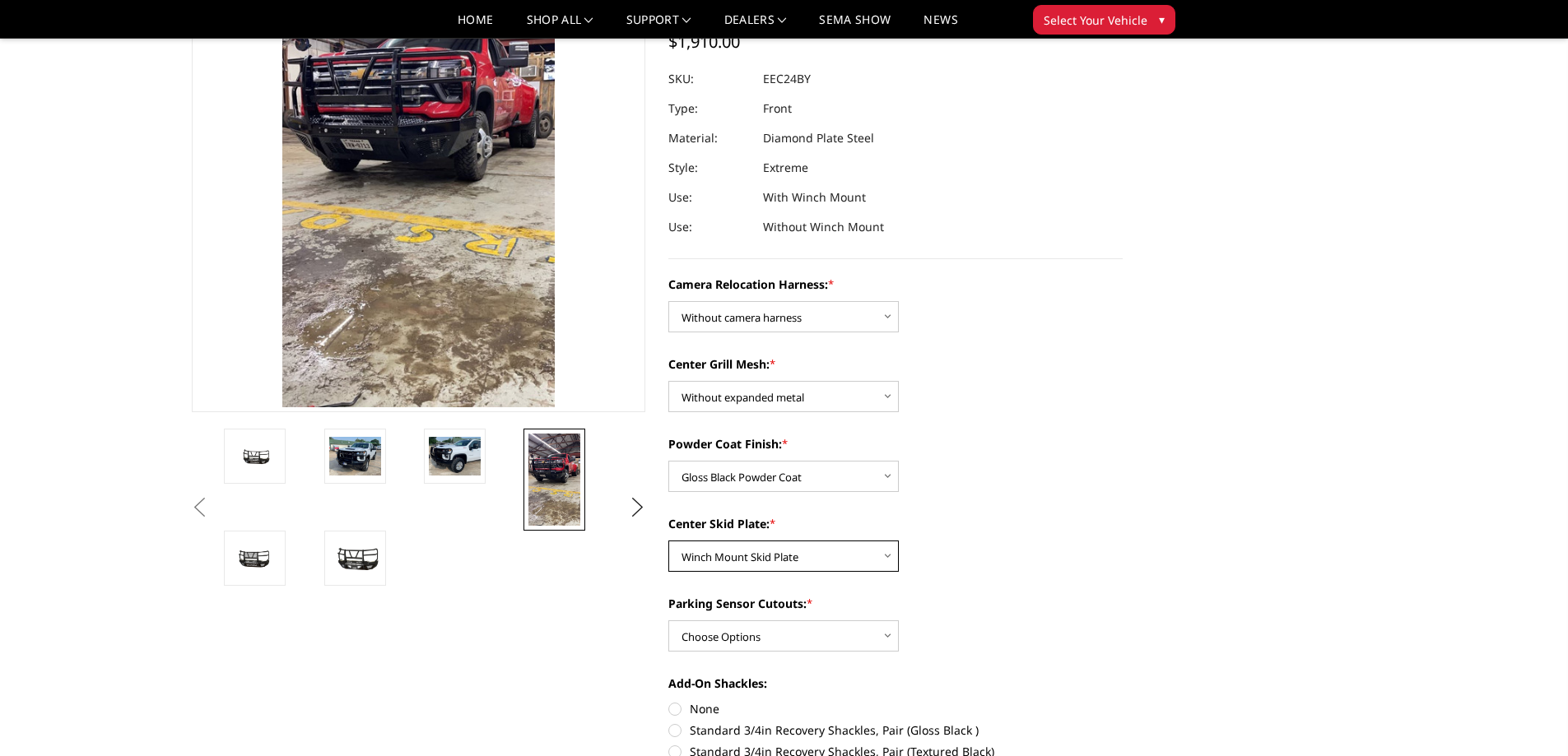
click at [669, 540] on select "Choose Options Winch Mount Skid Plate Standard Skid Plate (included) 2" Receive…" at bounding box center [784, 556] width 231 height 31
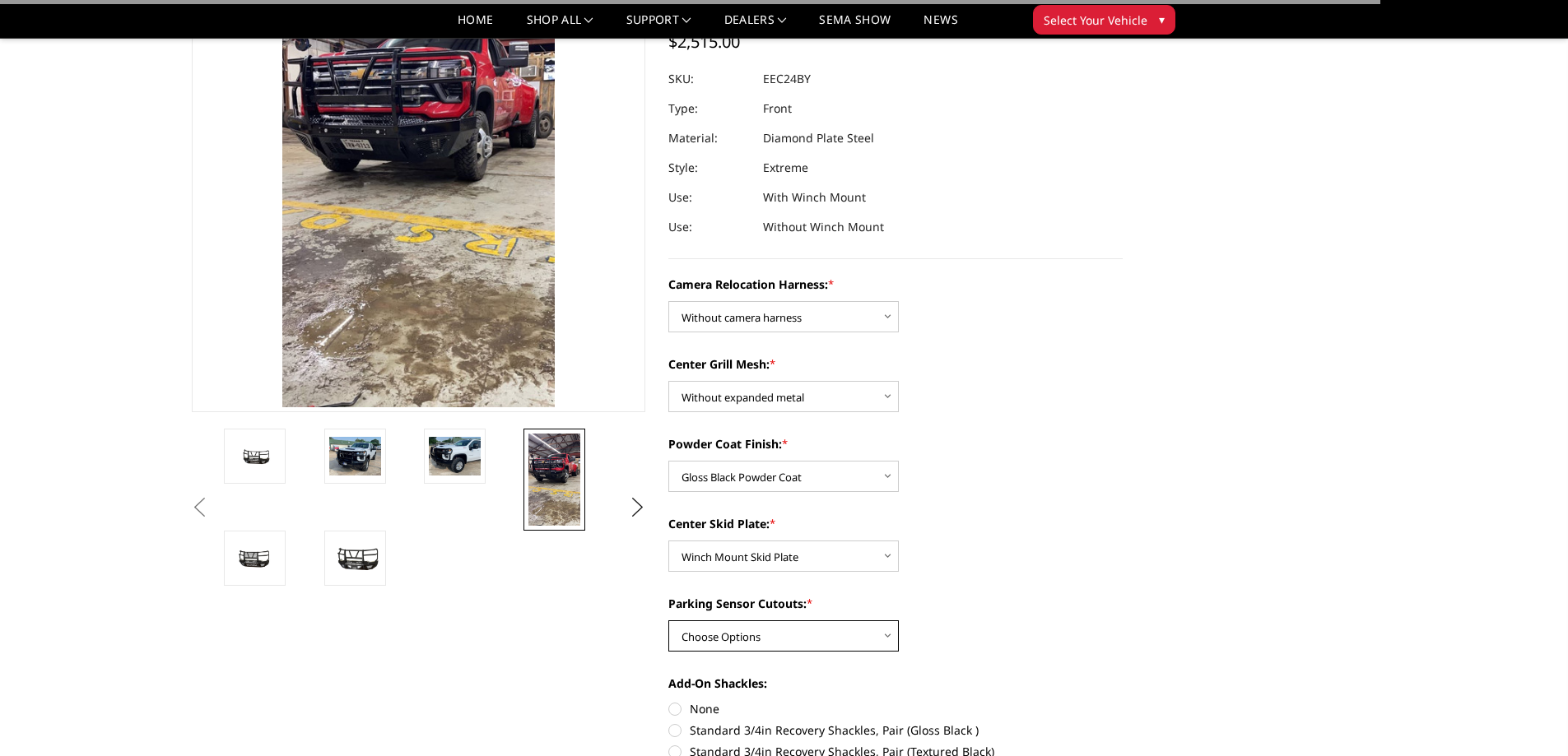
click at [771, 633] on select "Choose Options Yes - With Parking Sensor Cutouts" at bounding box center [784, 636] width 231 height 31
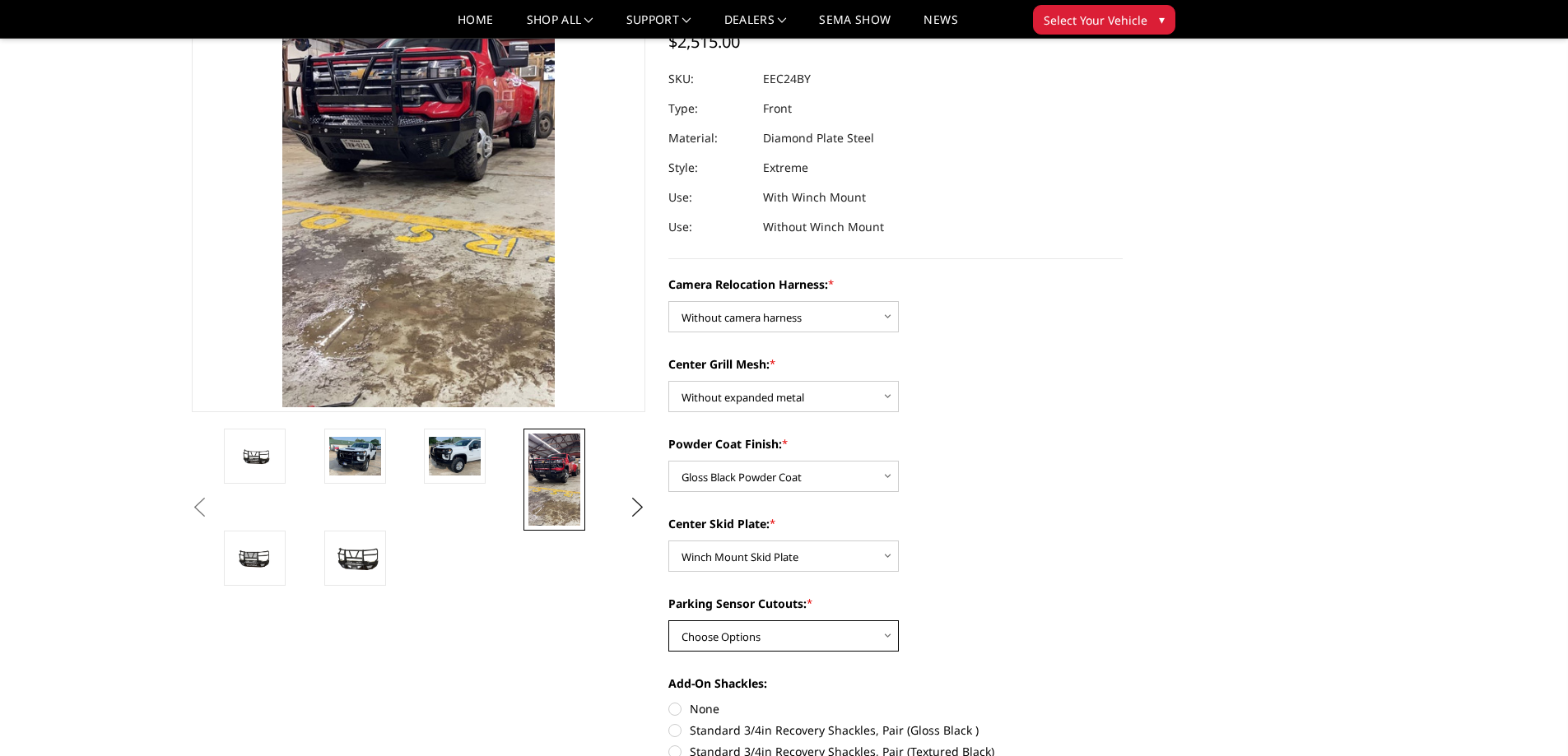
select select "3722"
click at [669, 621] on select "Choose Options Yes - With Parking Sensor Cutouts" at bounding box center [784, 636] width 231 height 31
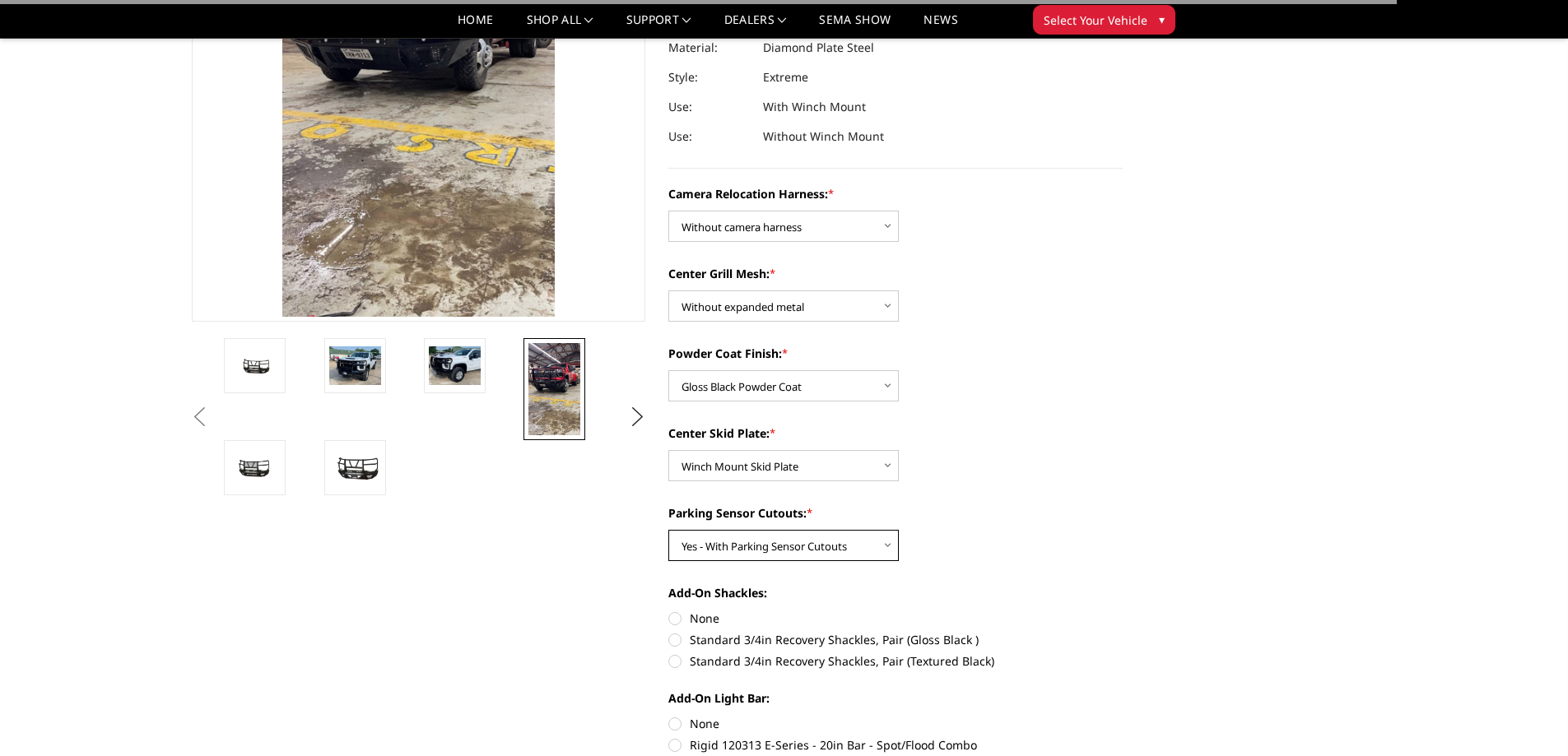
scroll to position [412, 0]
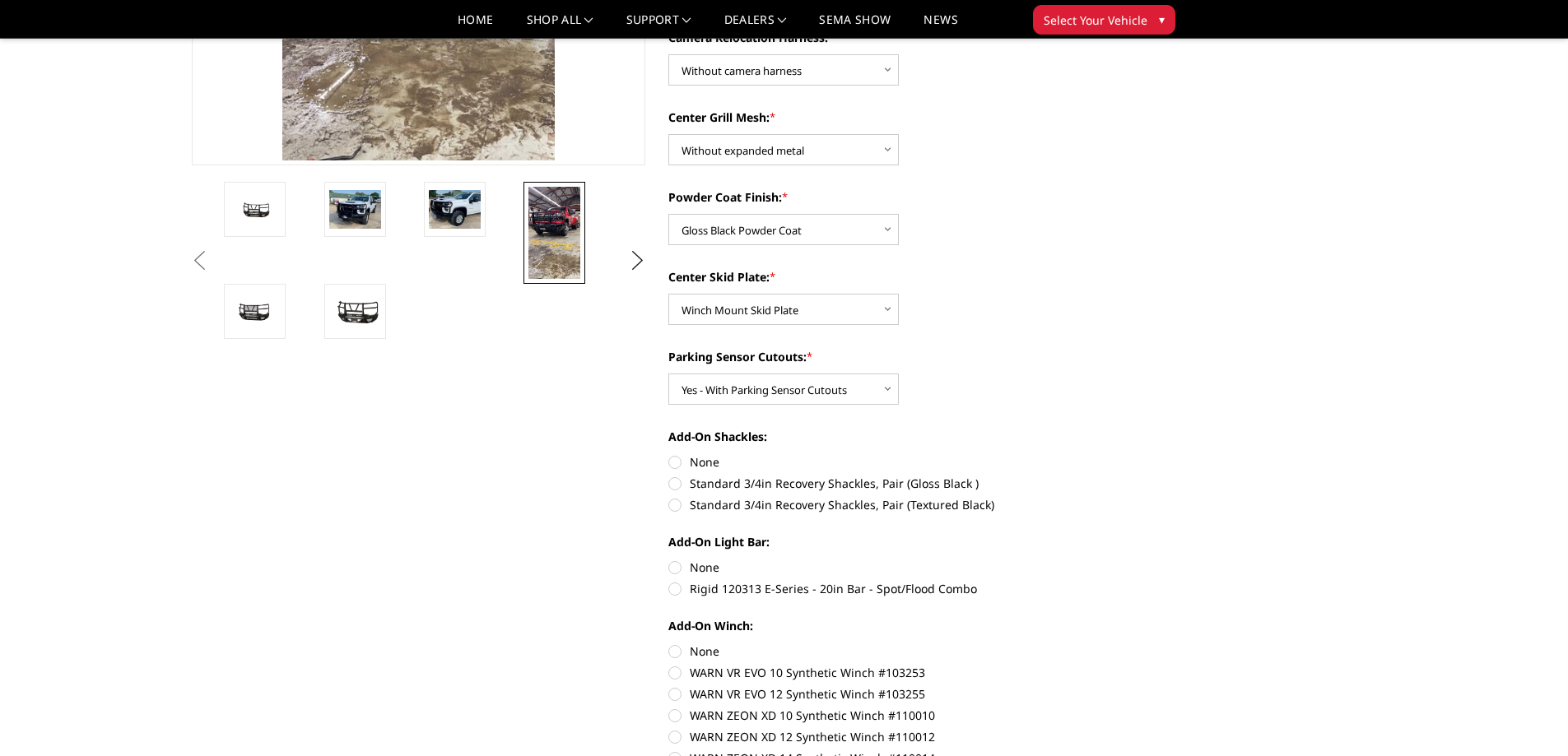
click at [699, 481] on label "Standard 3/4in Recovery Shackles, Pair (Gloss Black )" at bounding box center [896, 483] width 455 height 17
click at [1123, 454] on input "Standard 3/4in Recovery Shackles, Pair (Gloss Black )" at bounding box center [1123, 454] width 1 height 1
radio input "true"
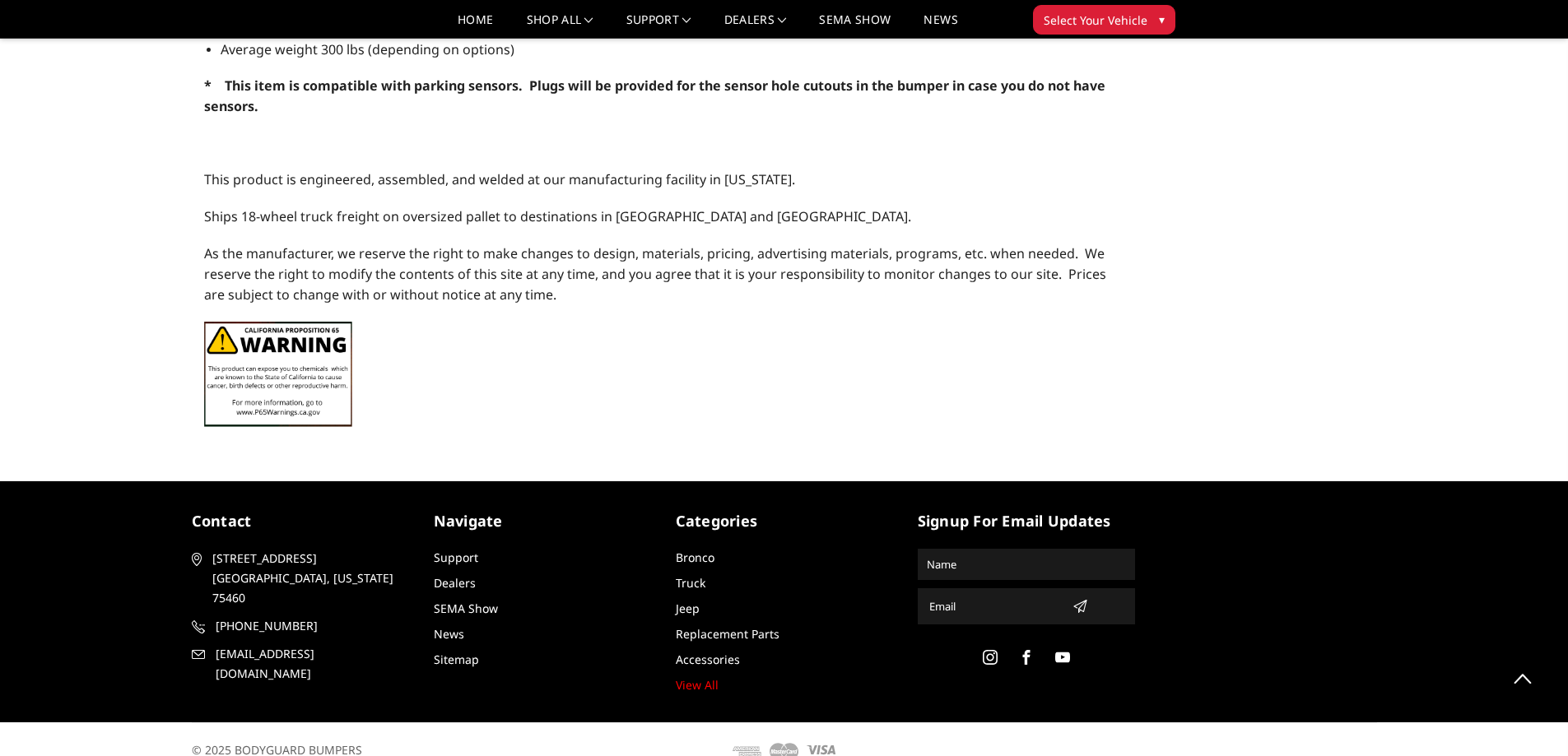
scroll to position [1792, 0]
